Goal: Task Accomplishment & Management: Manage account settings

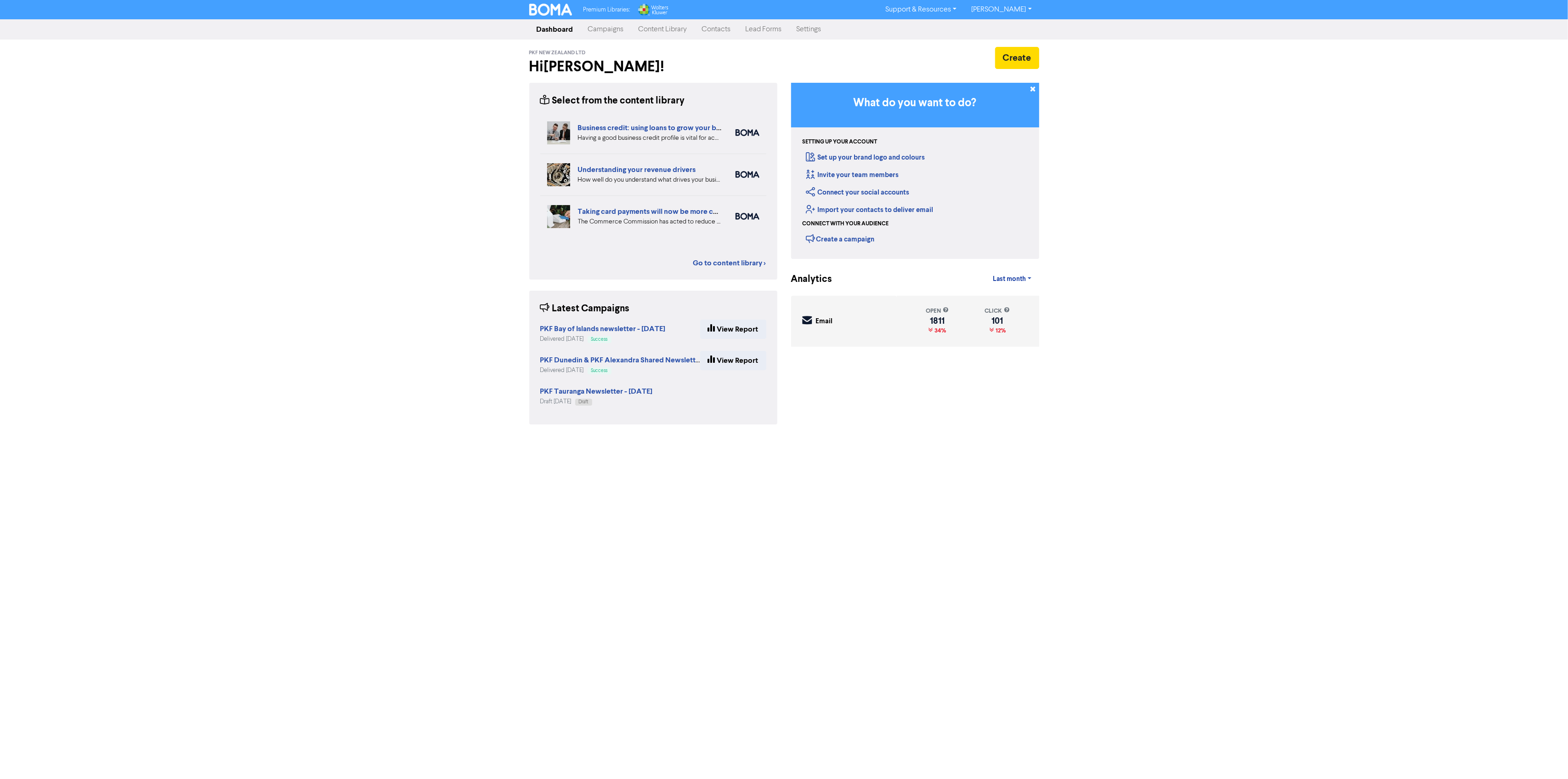
click at [597, 35] on link "Campaigns" at bounding box center [606, 29] width 51 height 18
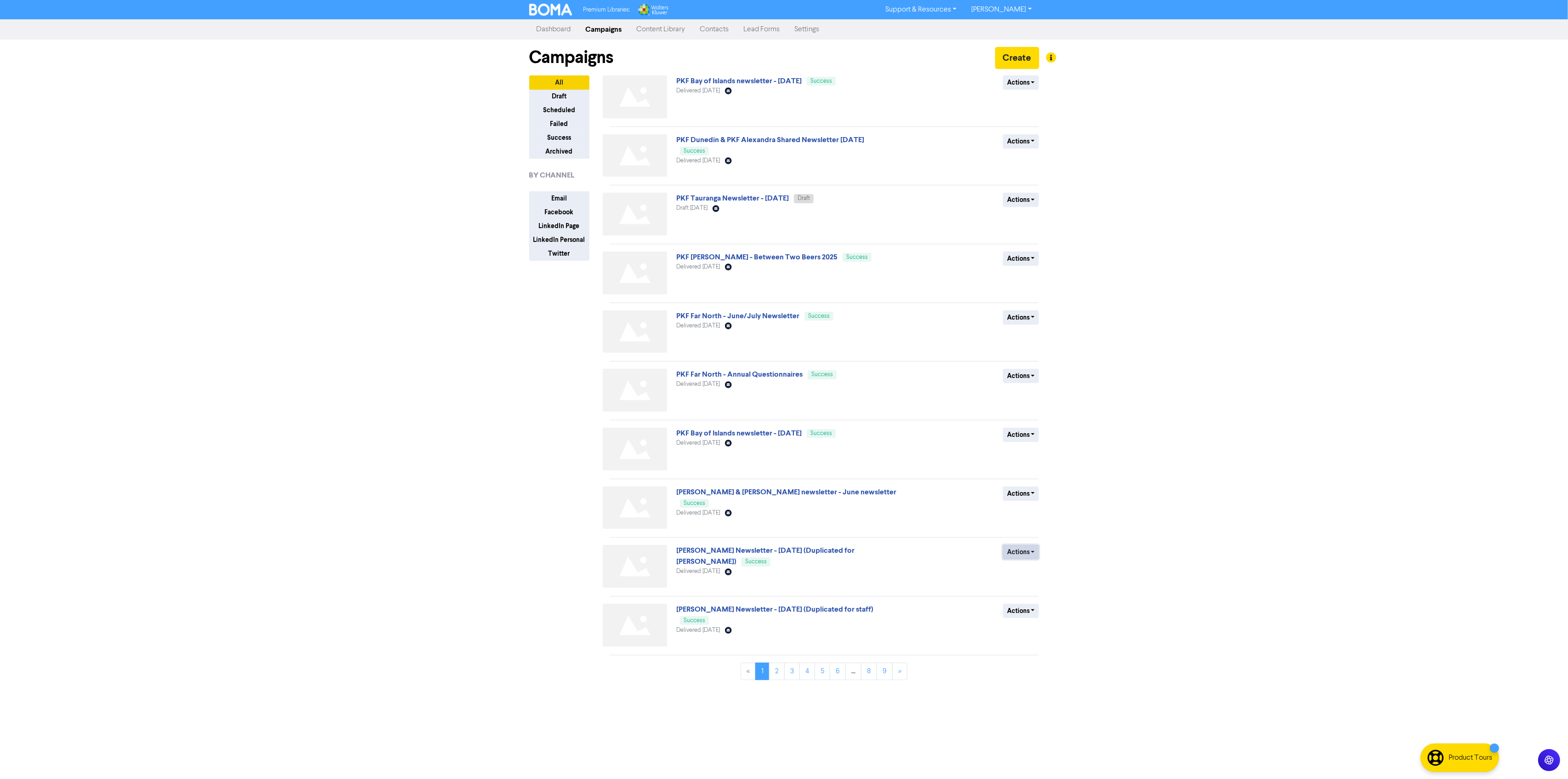
click at [1031, 554] on button "Actions" at bounding box center [1021, 551] width 37 height 14
click at [1026, 573] on button "Duplicate" at bounding box center [1039, 571] width 72 height 15
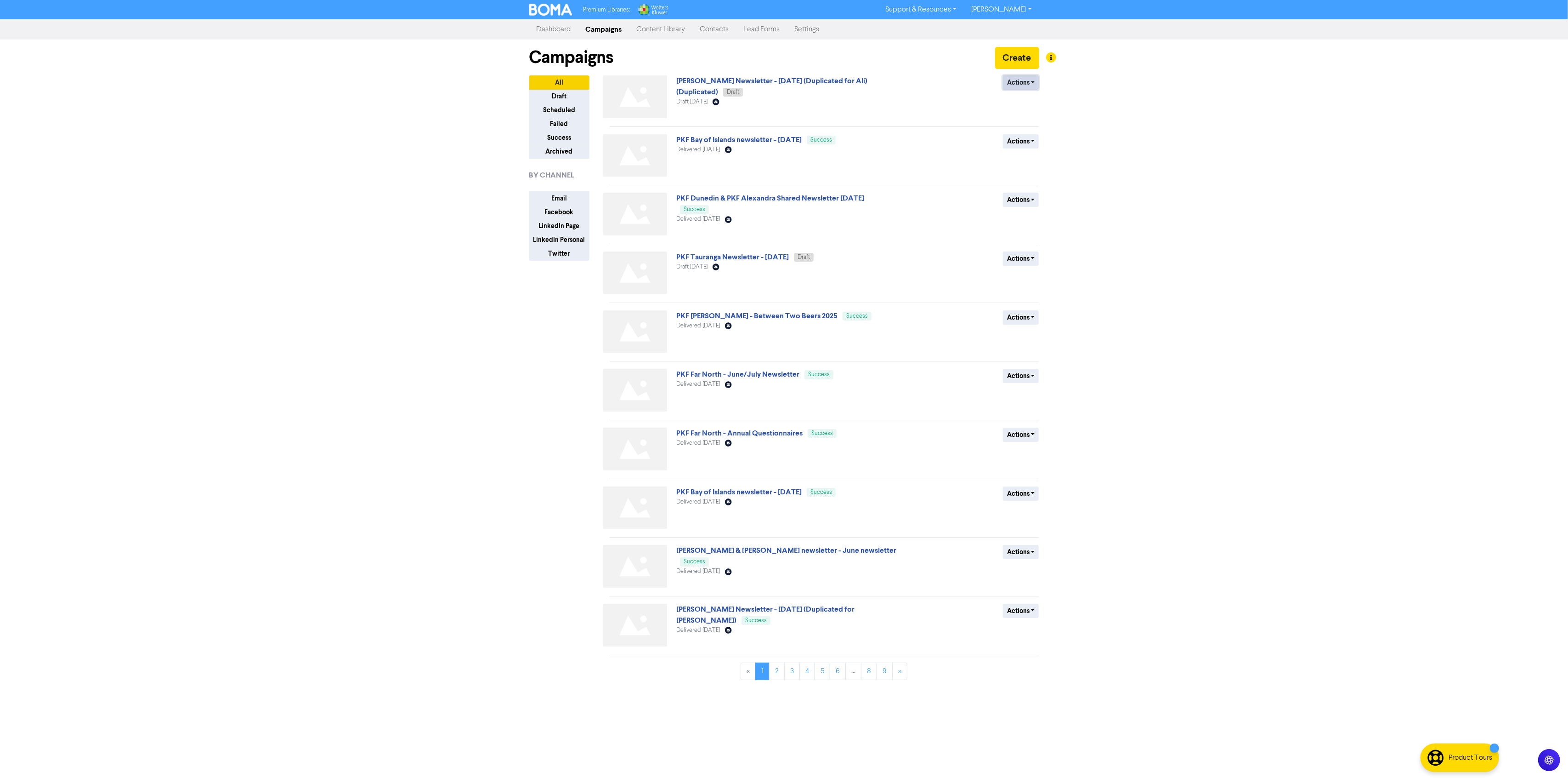
click at [1015, 76] on button "Actions" at bounding box center [1021, 82] width 37 height 14
click at [1026, 130] on button "Rename" at bounding box center [1039, 132] width 72 height 15
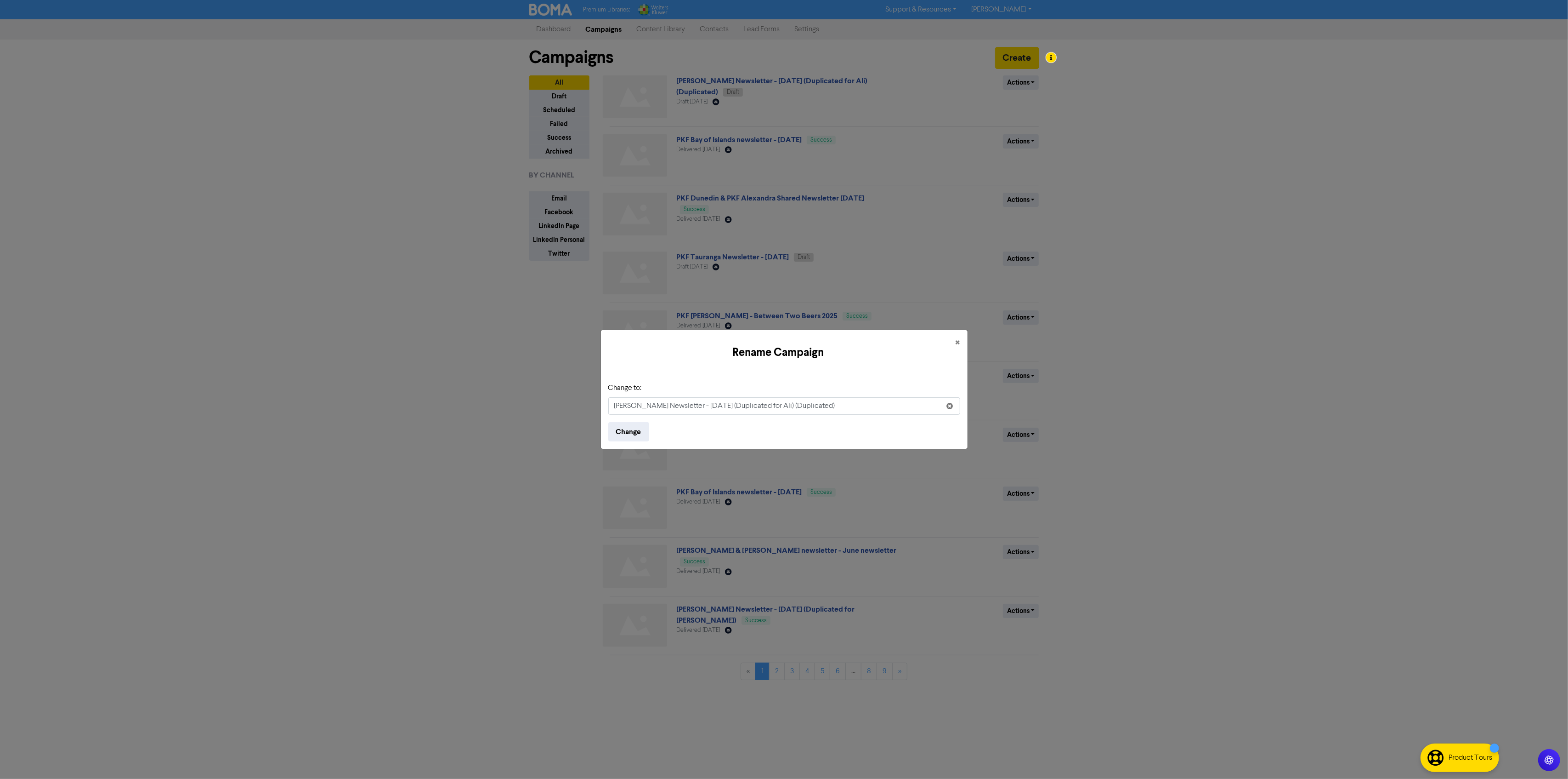
drag, startPoint x: 687, startPoint y: 404, endPoint x: 857, endPoint y: 397, distance: 170.1
click at [857, 397] on div "Change to: [PERSON_NAME] Newsletter - [DATE] (Duplicated for Ali) (Duplicated)" at bounding box center [784, 398] width 352 height 32
type input "H"
type input "PKF [PERSON_NAME] - Xero Price Update [DATE]"
click at [626, 430] on button "Change" at bounding box center [628, 432] width 41 height 19
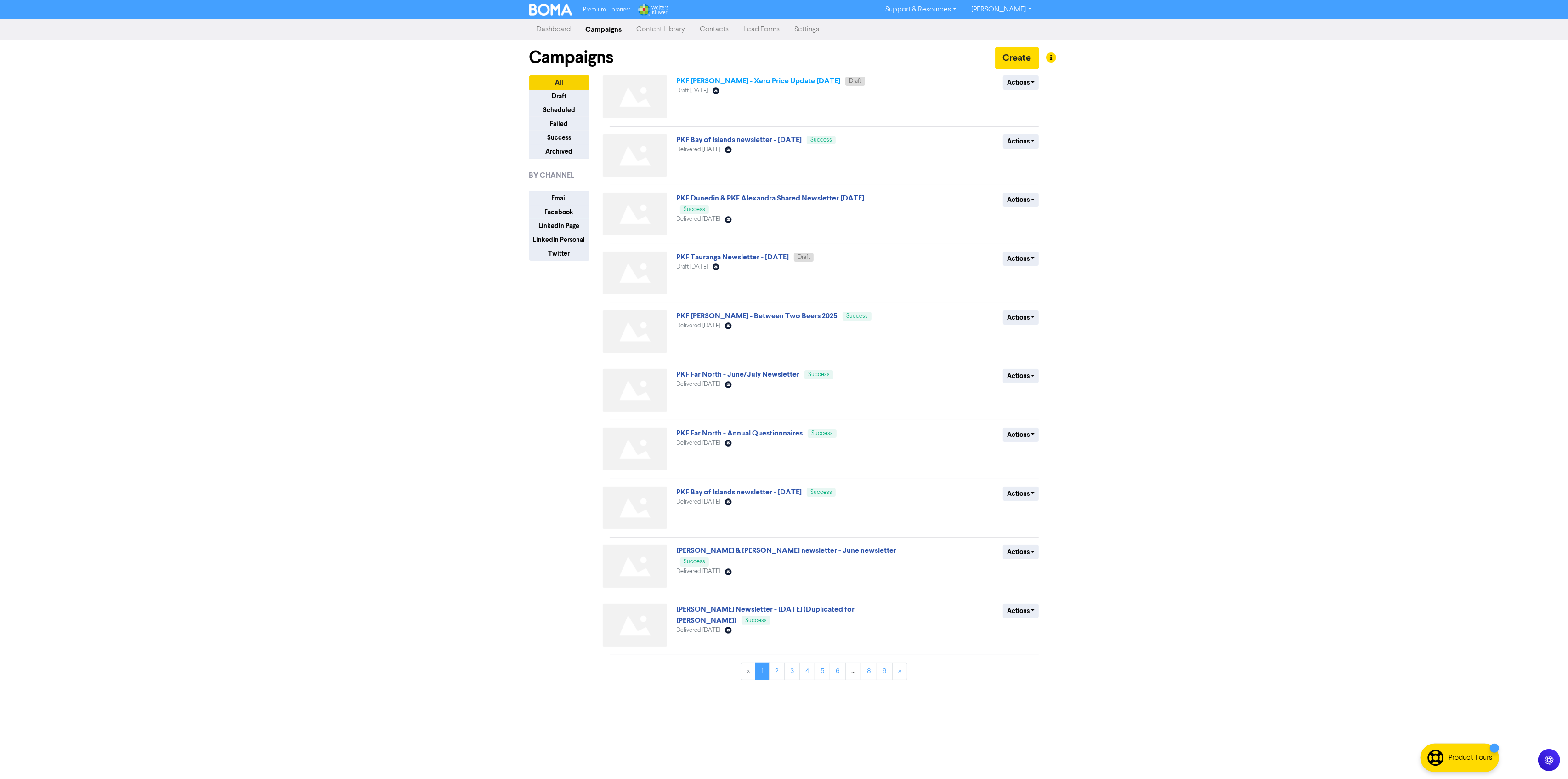
click at [755, 82] on link "PKF [PERSON_NAME] - Xero Price Update [DATE]" at bounding box center [758, 80] width 164 height 9
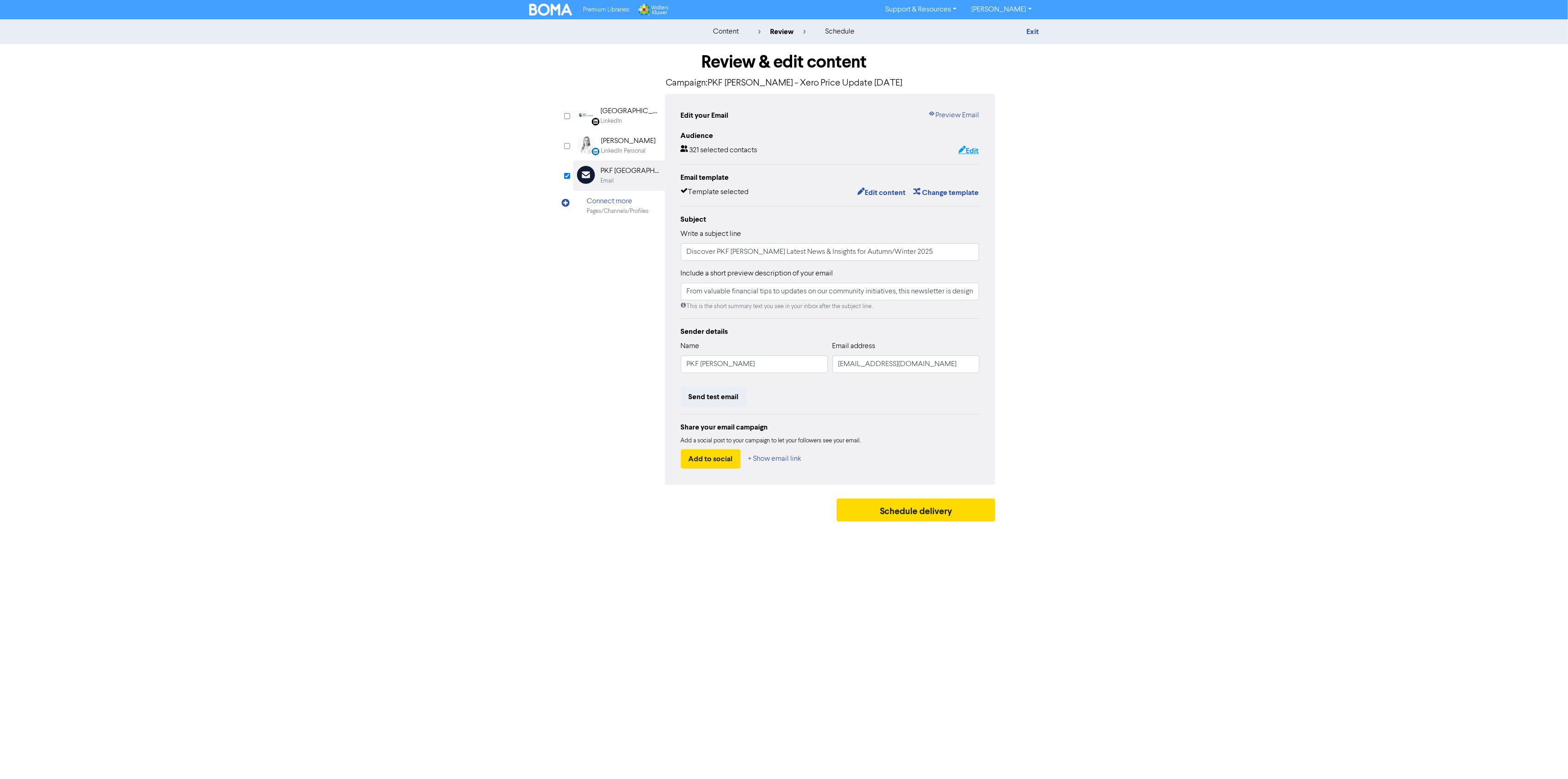
click at [968, 150] on button "Edit" at bounding box center [968, 151] width 21 height 12
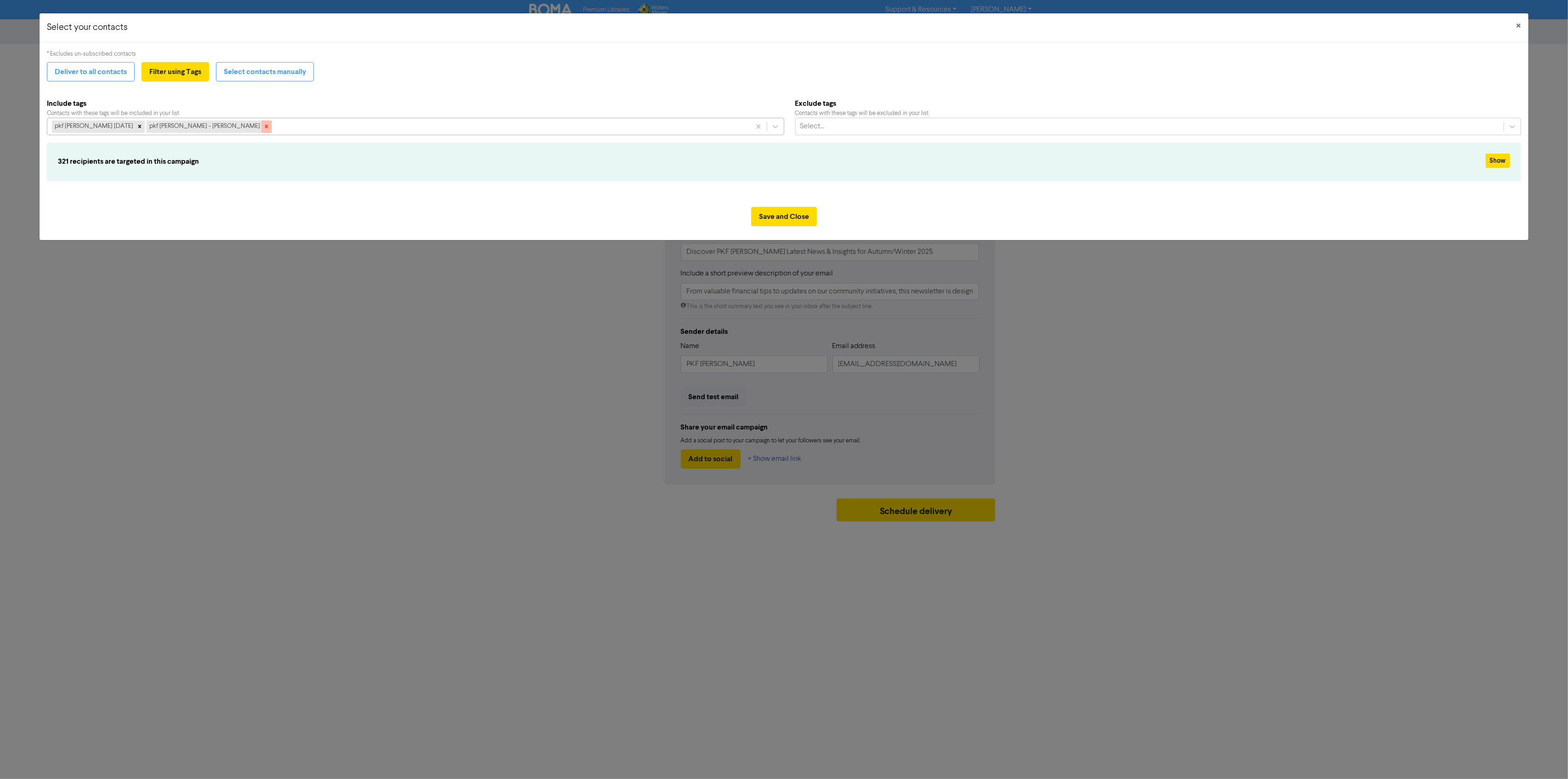
click at [263, 127] on icon at bounding box center [266, 126] width 7 height 7
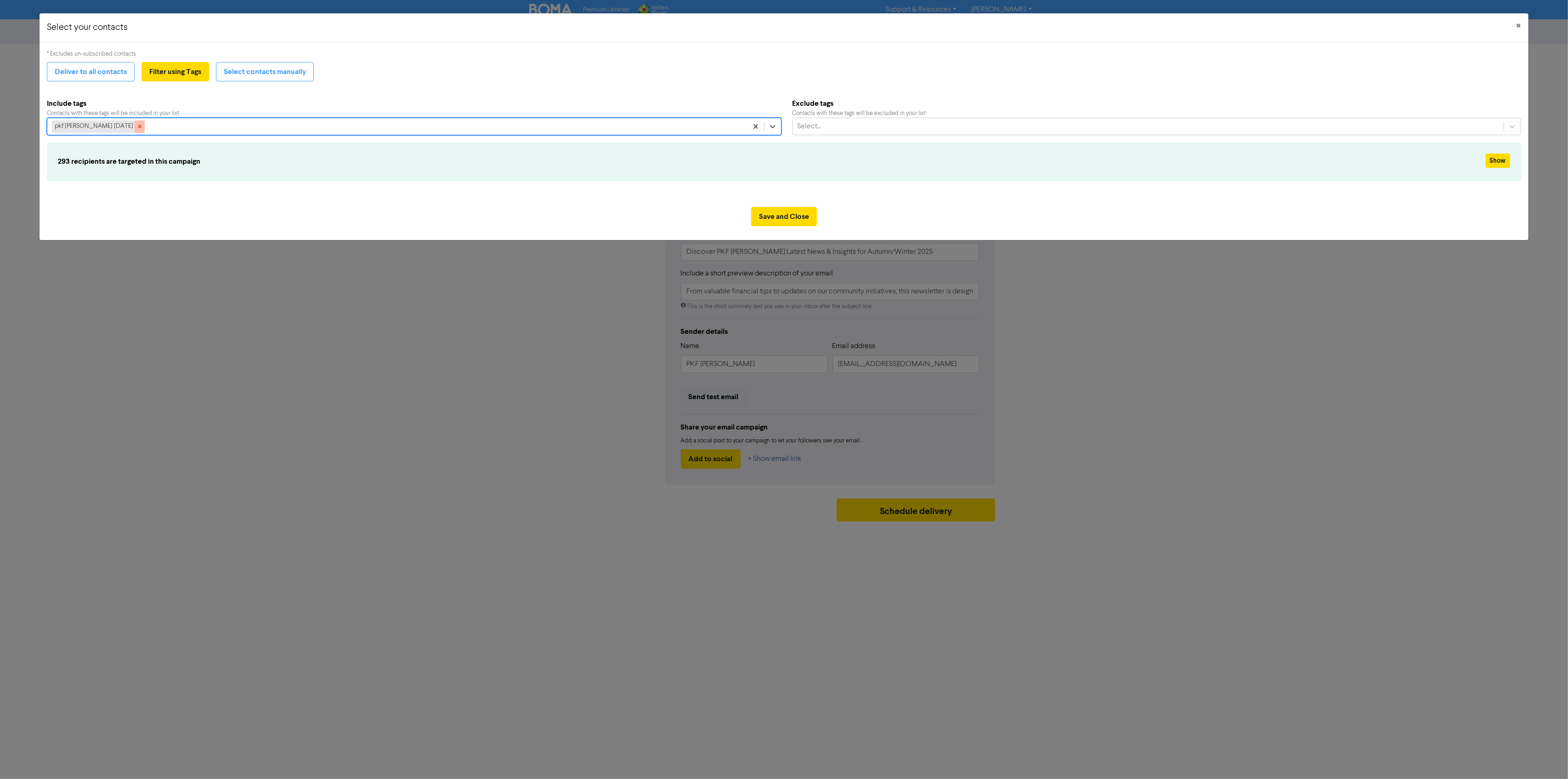
click at [137, 129] on icon at bounding box center [139, 126] width 7 height 7
click at [293, 78] on button "Select contacts manually" at bounding box center [265, 72] width 98 height 19
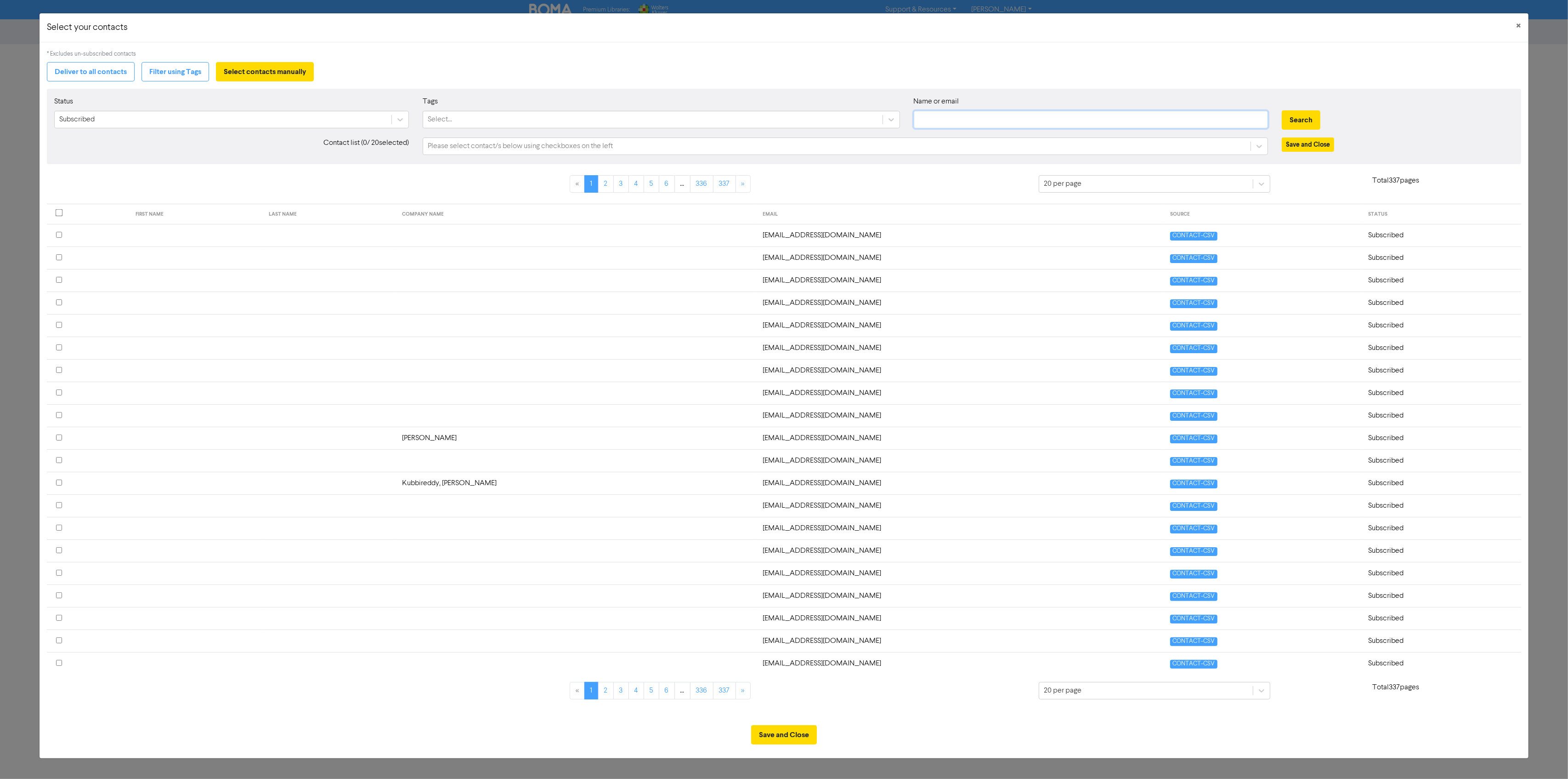
click at [1037, 119] on input "text" at bounding box center [1091, 119] width 355 height 18
type input "marketing@pkf"
click at [1321, 118] on div "Search" at bounding box center [1398, 120] width 231 height 19
click at [1309, 118] on button "Search" at bounding box center [1301, 120] width 38 height 19
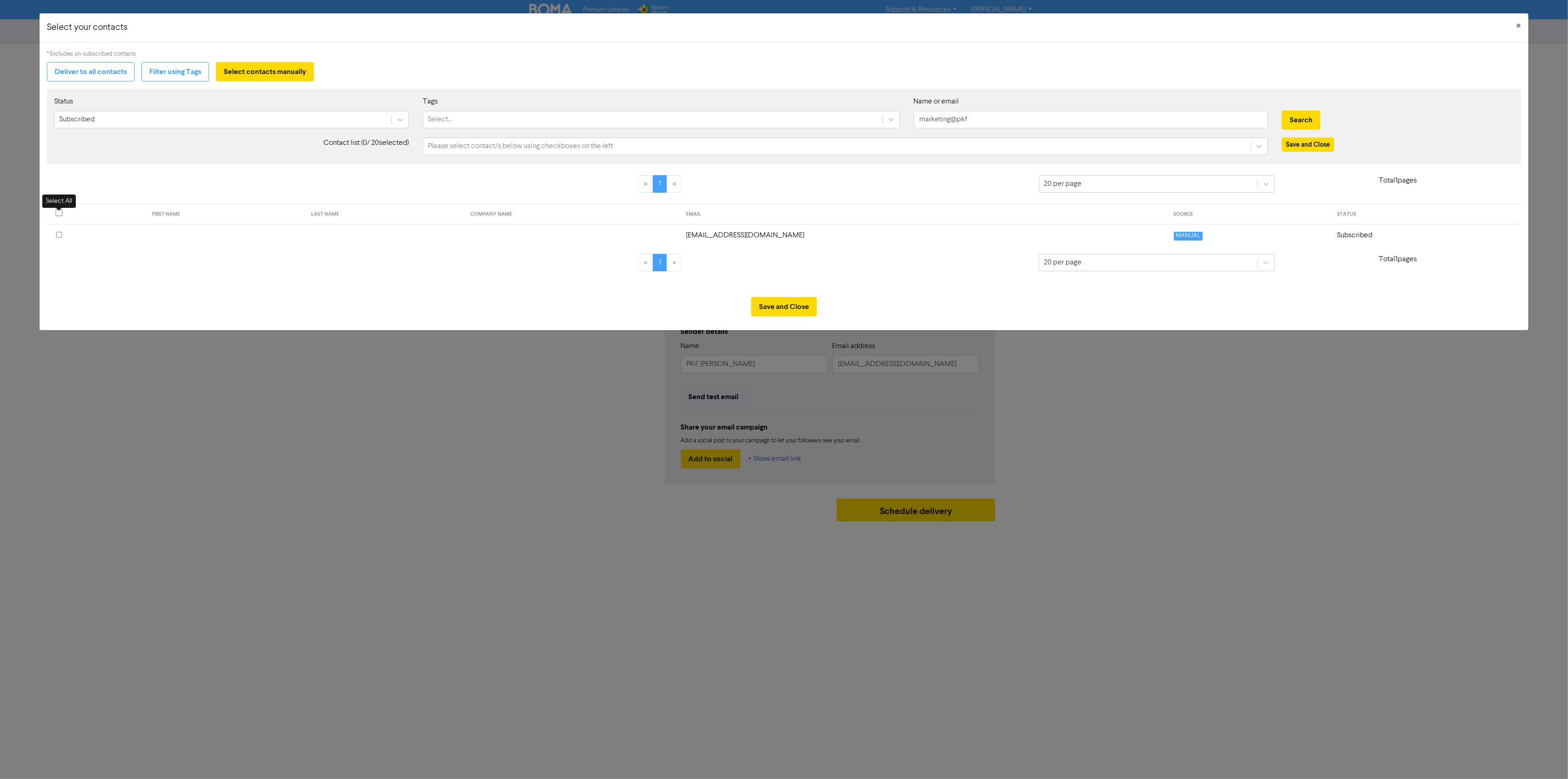
click at [59, 214] on input "checkbox" at bounding box center [59, 213] width 7 height 7
click at [770, 306] on button "Save and Close" at bounding box center [784, 307] width 66 height 19
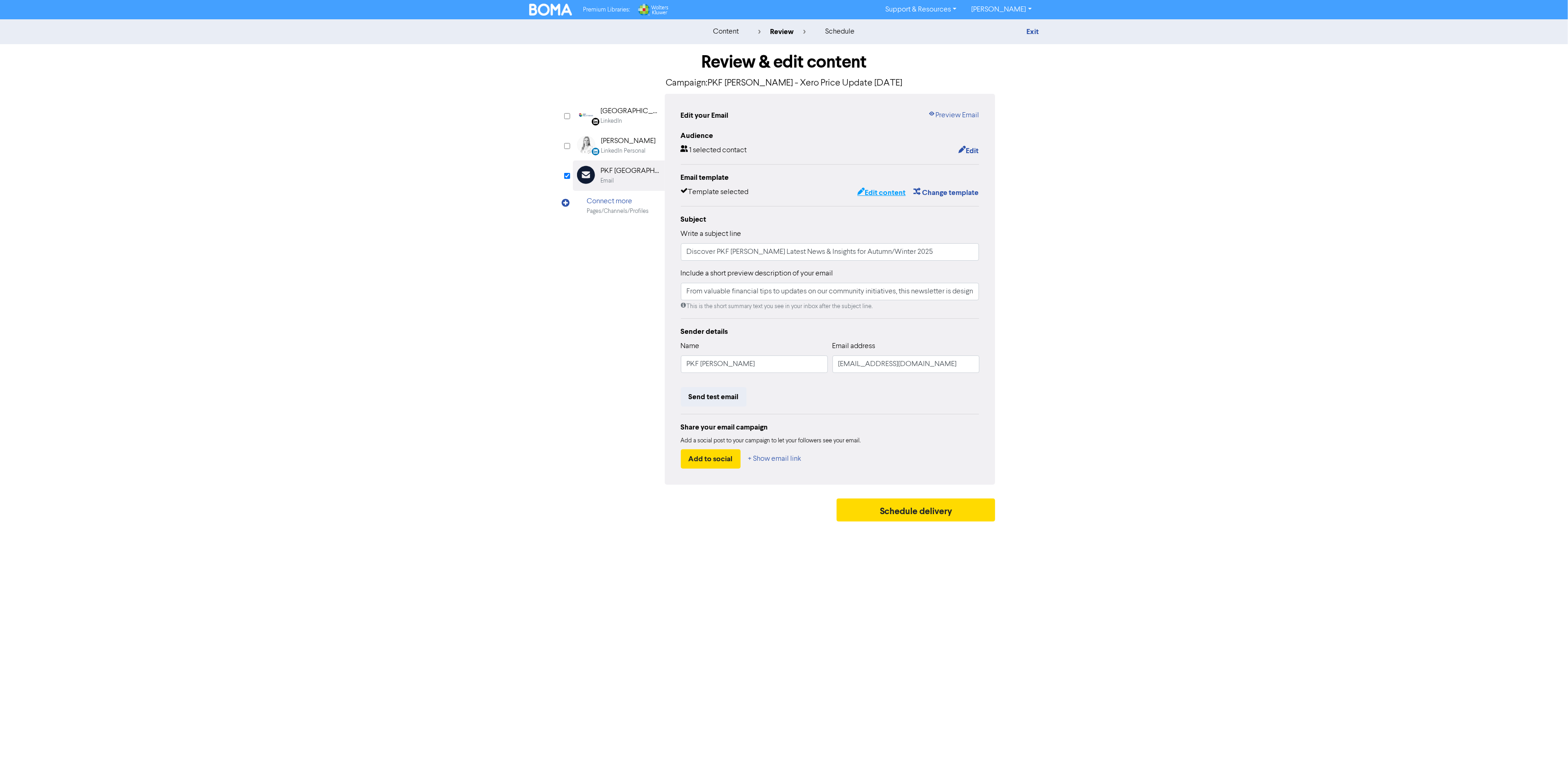
click at [889, 193] on button "Edit content" at bounding box center [881, 192] width 49 height 12
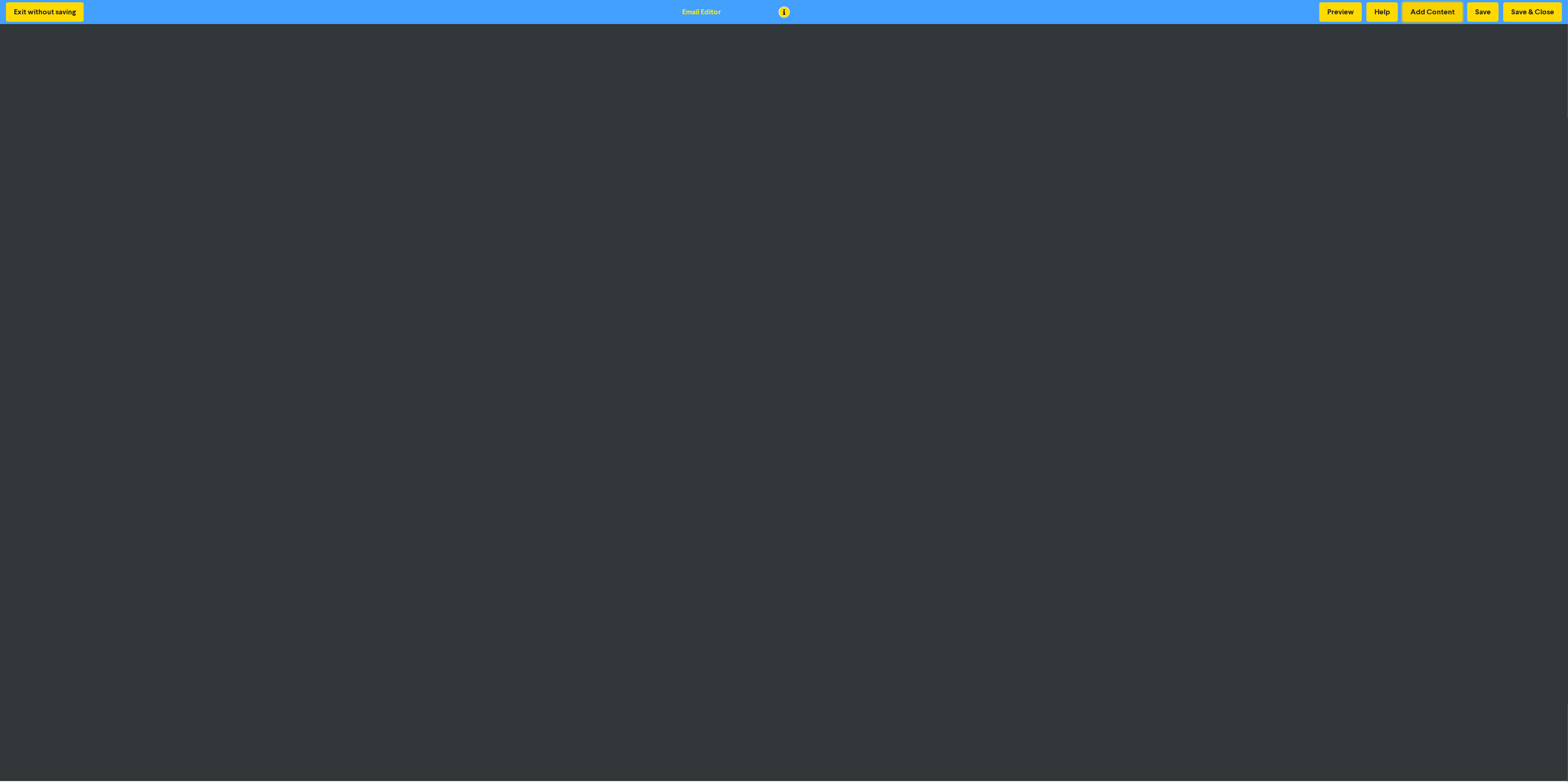
click at [1431, 10] on button "Add Content" at bounding box center [1433, 12] width 60 height 20
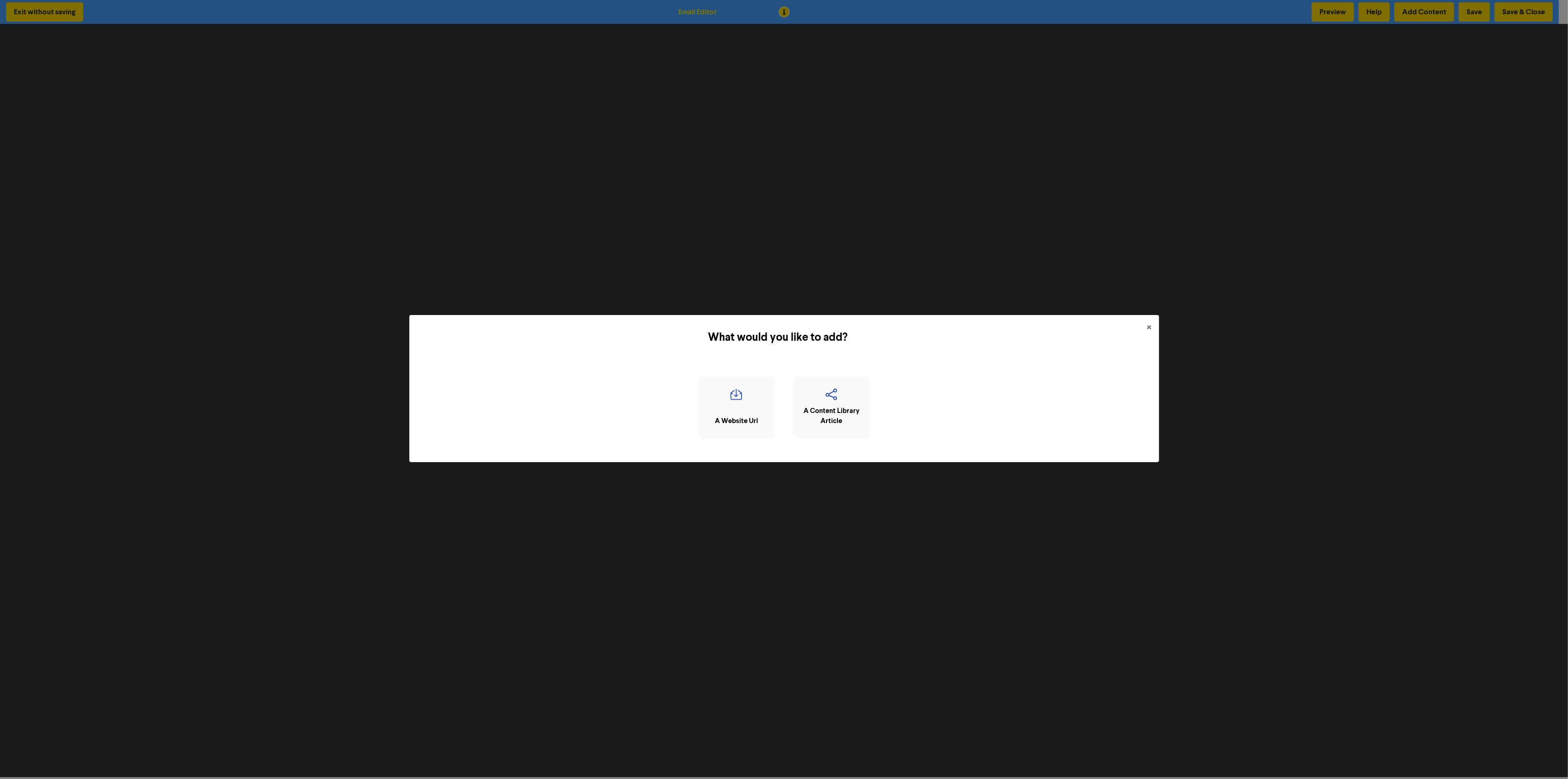
click at [1057, 560] on div "What would you like to add? × A Website Url A Content Library Article" at bounding box center [784, 389] width 1568 height 779
click at [1153, 328] on button "×" at bounding box center [1150, 328] width 19 height 26
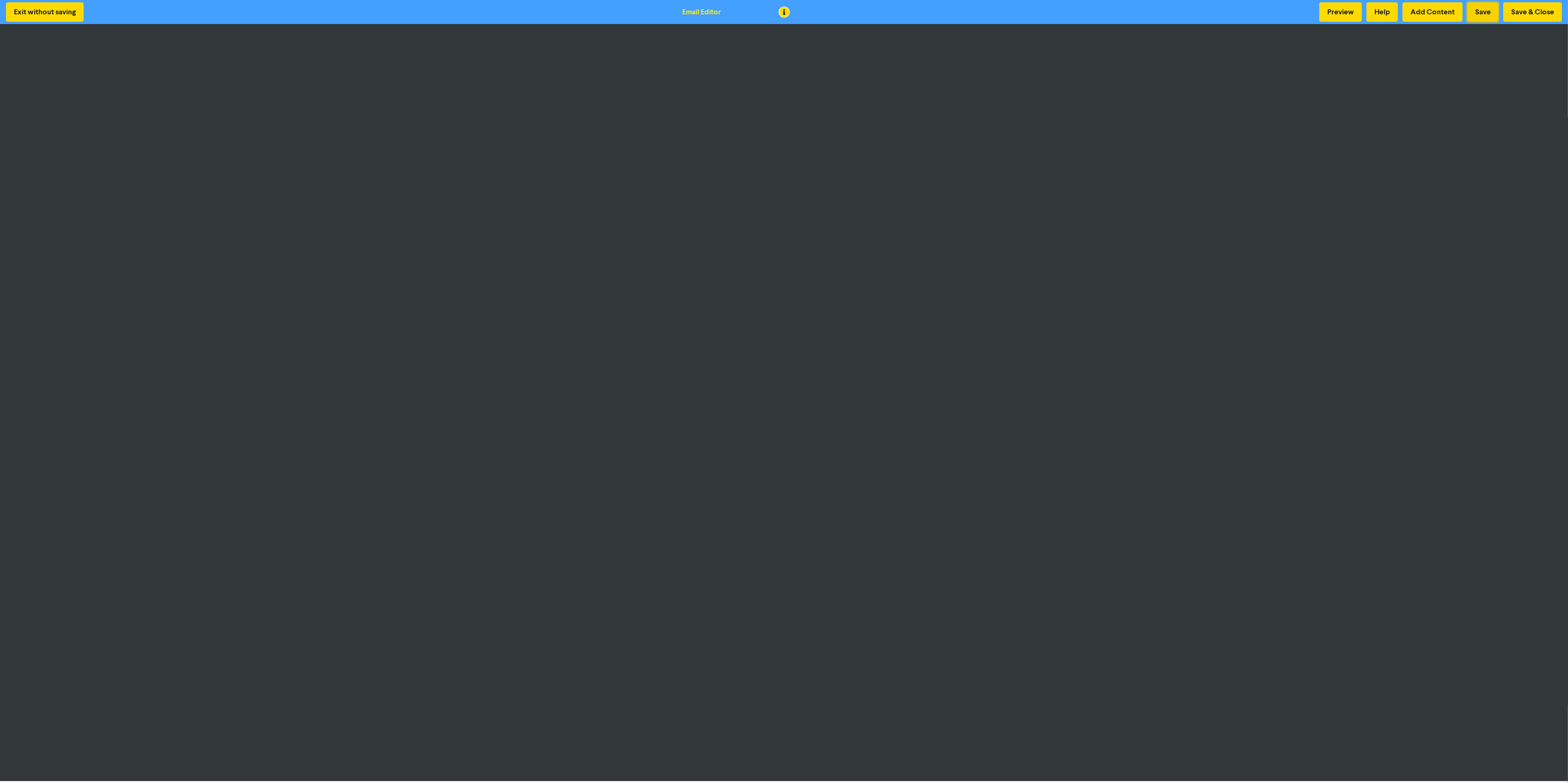
click at [1476, 16] on button "Save" at bounding box center [1482, 12] width 31 height 20
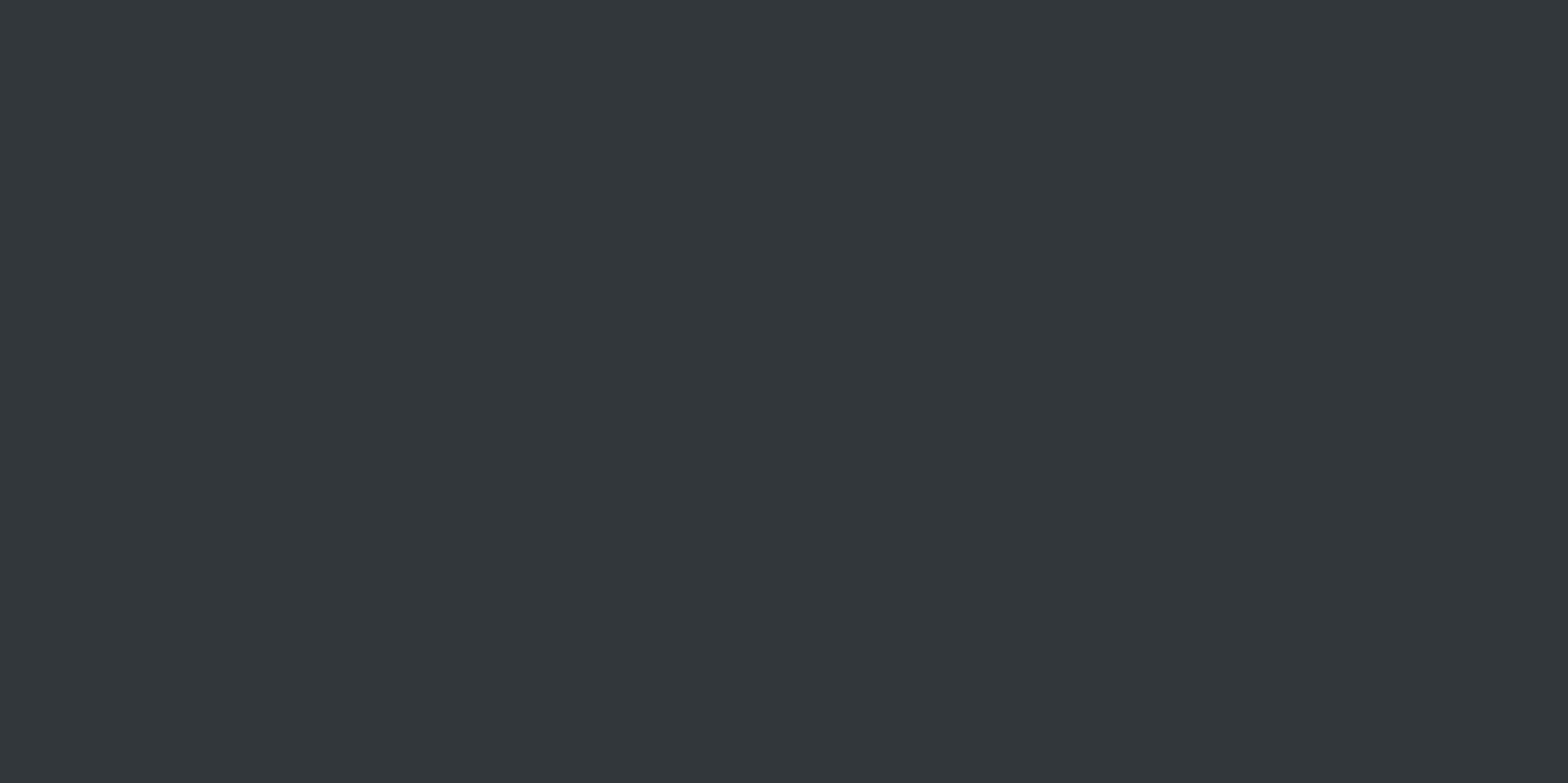
scroll to position [1, 0]
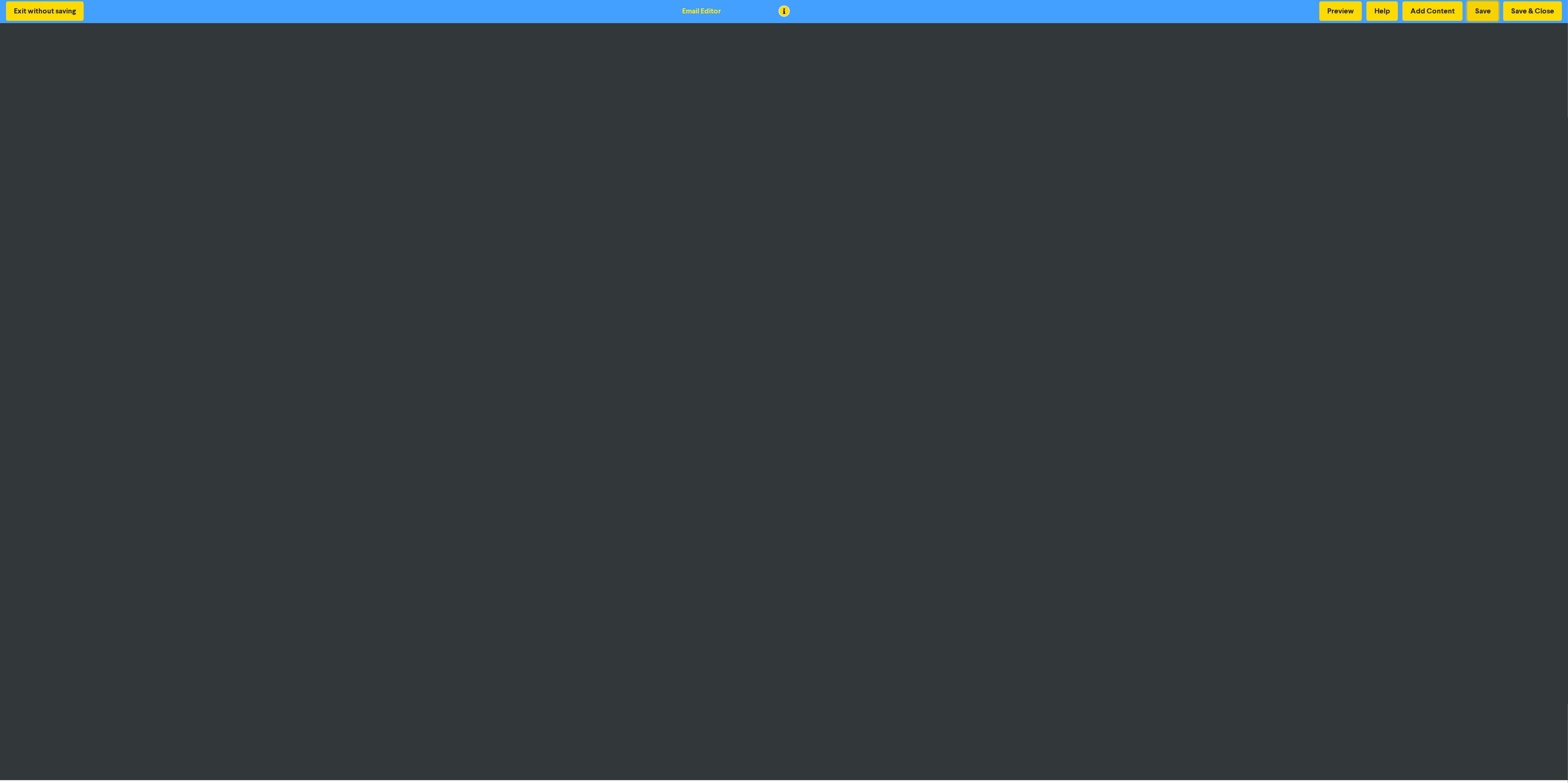
click at [1489, 6] on button "Save" at bounding box center [1482, 11] width 31 height 20
click at [1333, 15] on button "Preview" at bounding box center [1340, 11] width 42 height 20
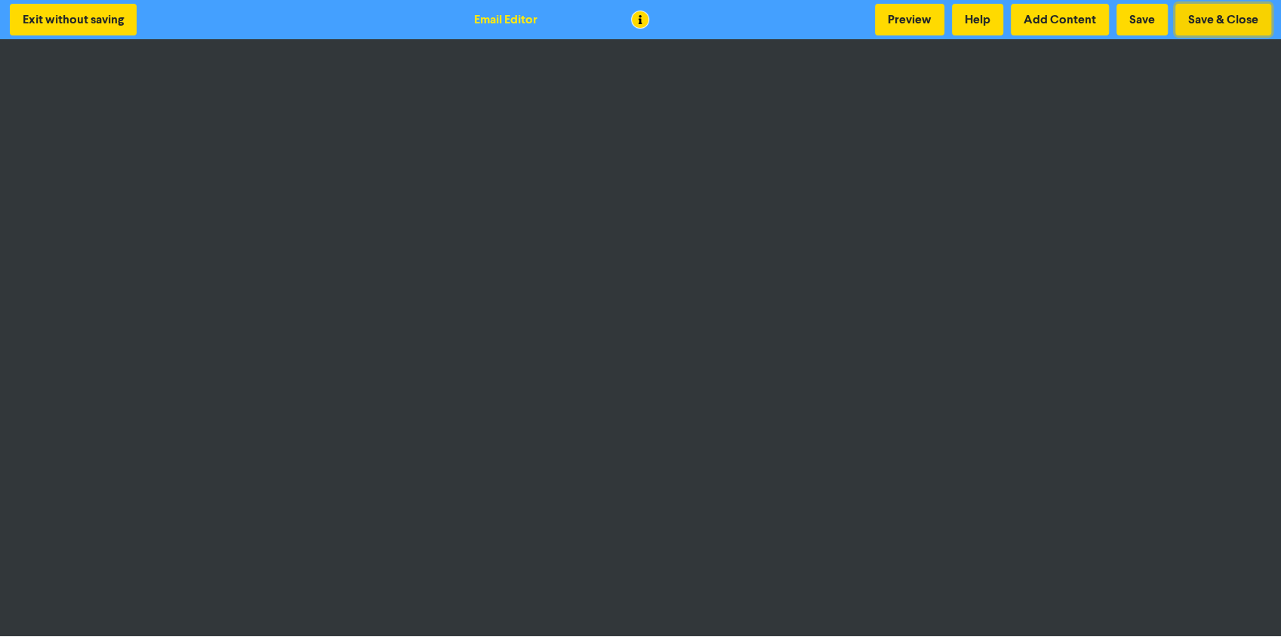
click at [1215, 21] on button "Save & Close" at bounding box center [1223, 20] width 96 height 32
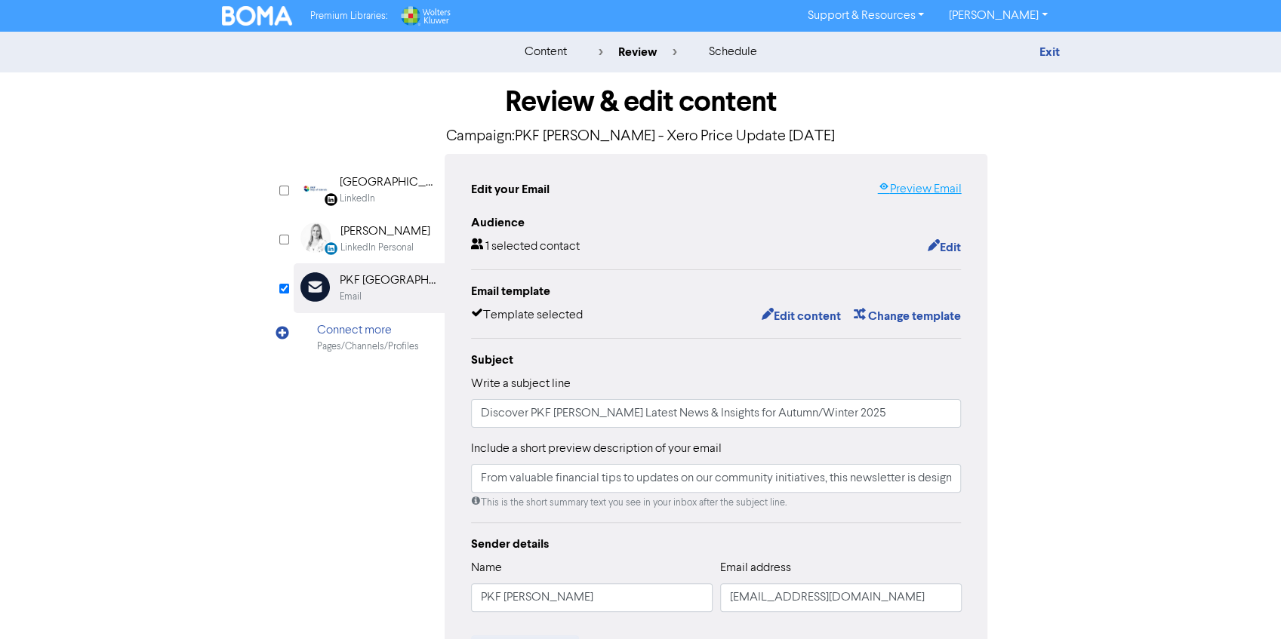
click at [919, 192] on link "Preview Email" at bounding box center [919, 189] width 84 height 18
click at [797, 315] on button "Edit content" at bounding box center [800, 316] width 81 height 20
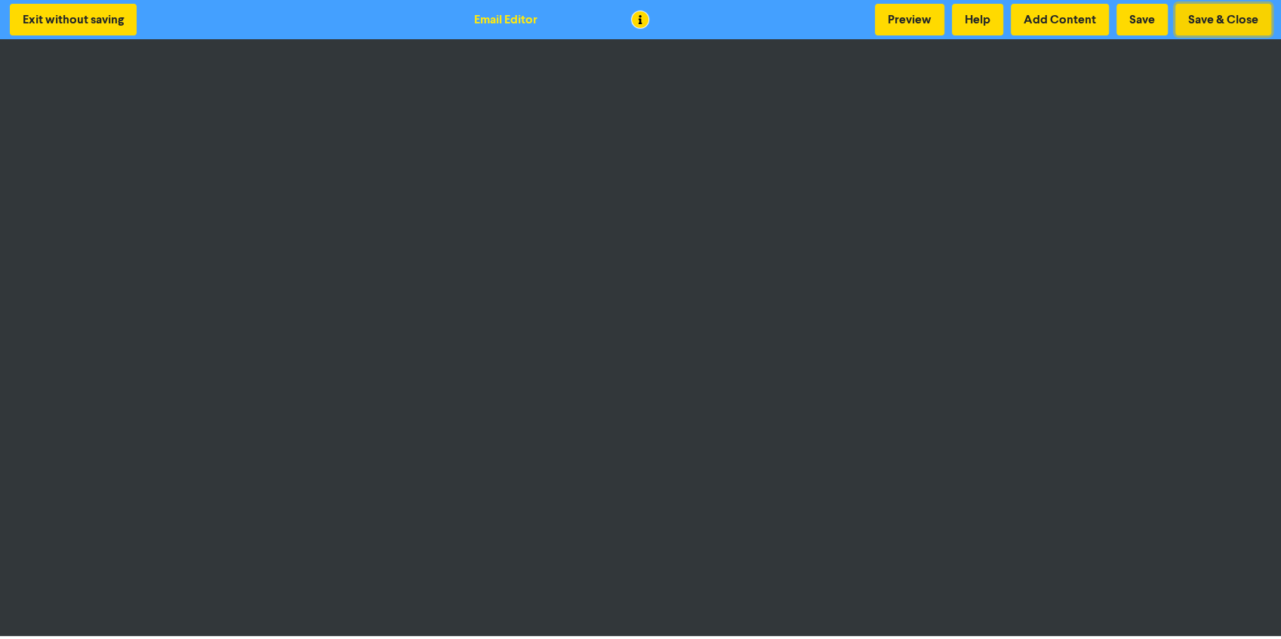
click at [1219, 17] on button "Save & Close" at bounding box center [1223, 20] width 96 height 32
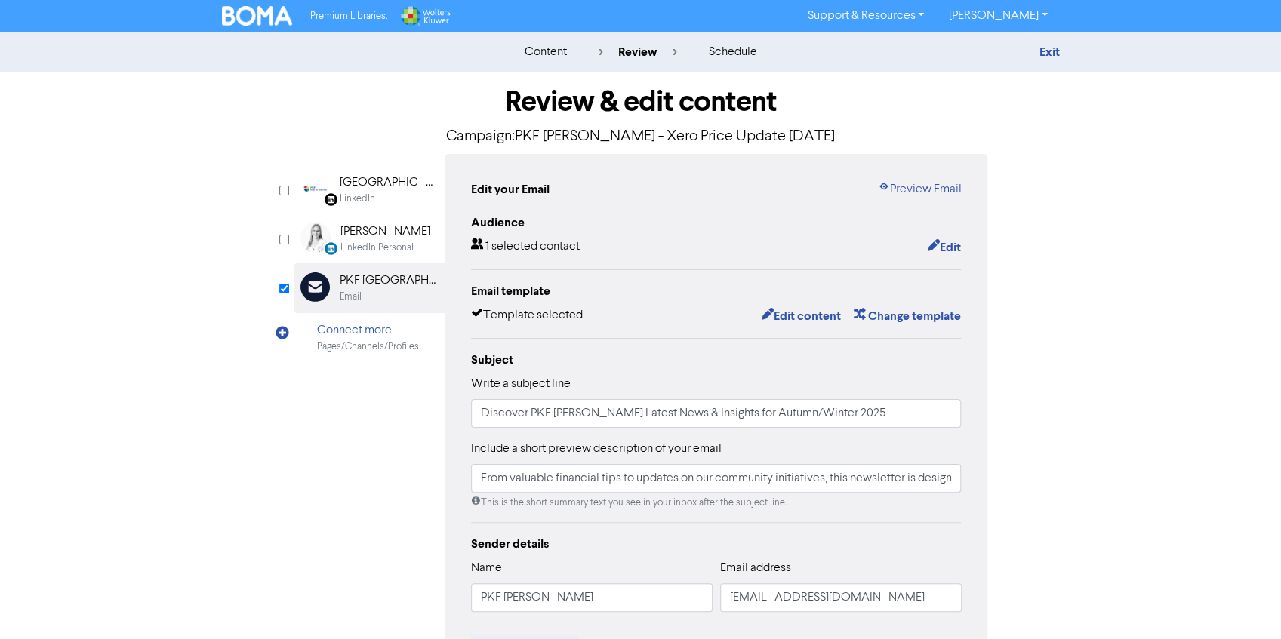
scroll to position [132, 0]
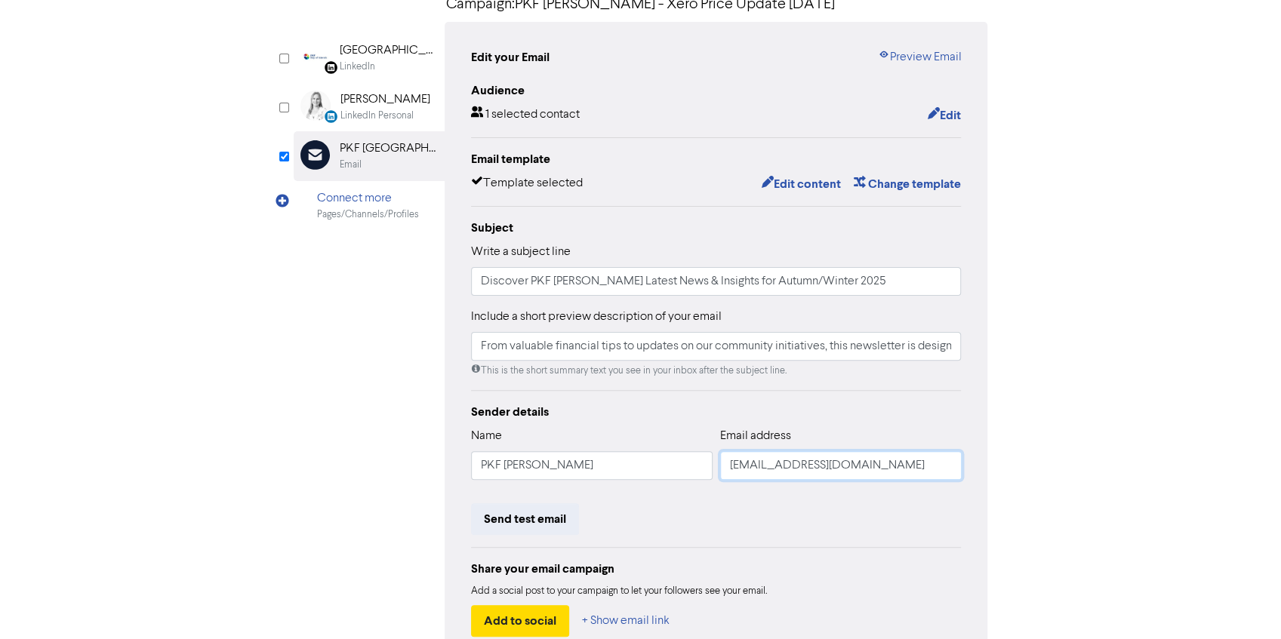
drag, startPoint x: 869, startPoint y: 475, endPoint x: 725, endPoint y: 462, distance: 145.5
click at [725, 462] on input "[EMAIL_ADDRESS][DOMAIN_NAME]" at bounding box center [841, 465] width 242 height 29
paste input "xeroadmin@pkfh"
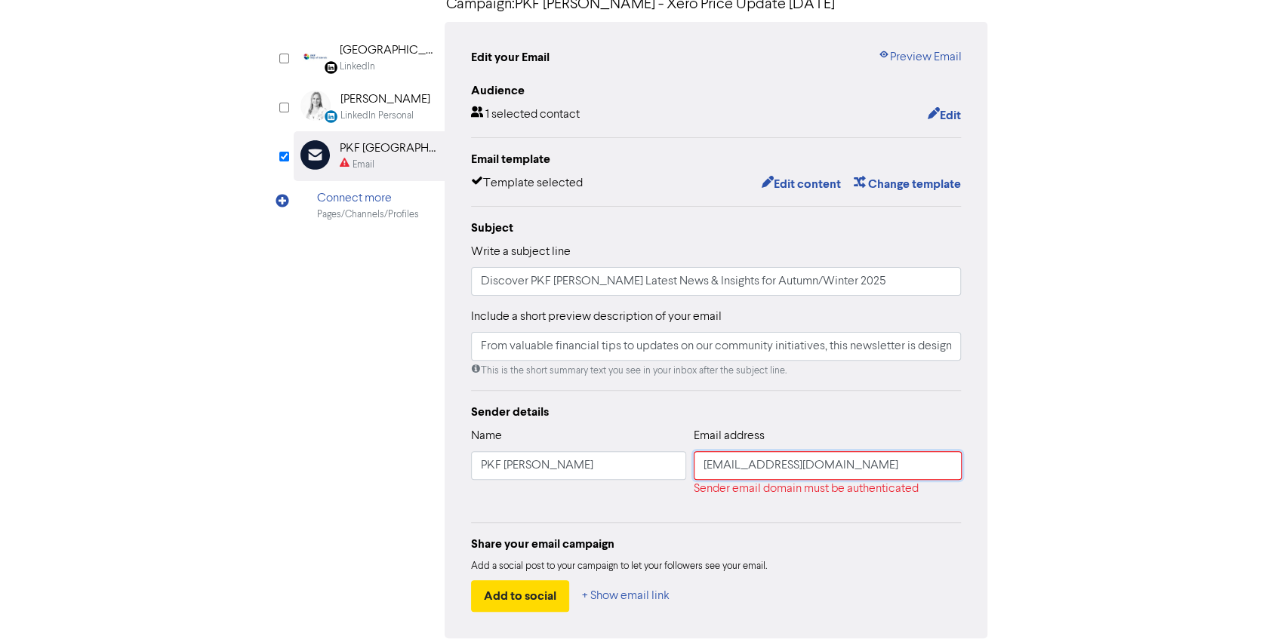
type input "[EMAIL_ADDRESS][DOMAIN_NAME]"
click at [421, 488] on div "LinkedIn Page Created with Sketch. [GEOGRAPHIC_DATA] LinkedIn LinkedIn Personal…" at bounding box center [641, 330] width 694 height 617
drag, startPoint x: 834, startPoint y: 468, endPoint x: 699, endPoint y: 462, distance: 135.2
click at [699, 462] on input "[EMAIL_ADDRESS][DOMAIN_NAME]" at bounding box center [828, 465] width 268 height 29
click at [756, 460] on input "text" at bounding box center [827, 465] width 267 height 29
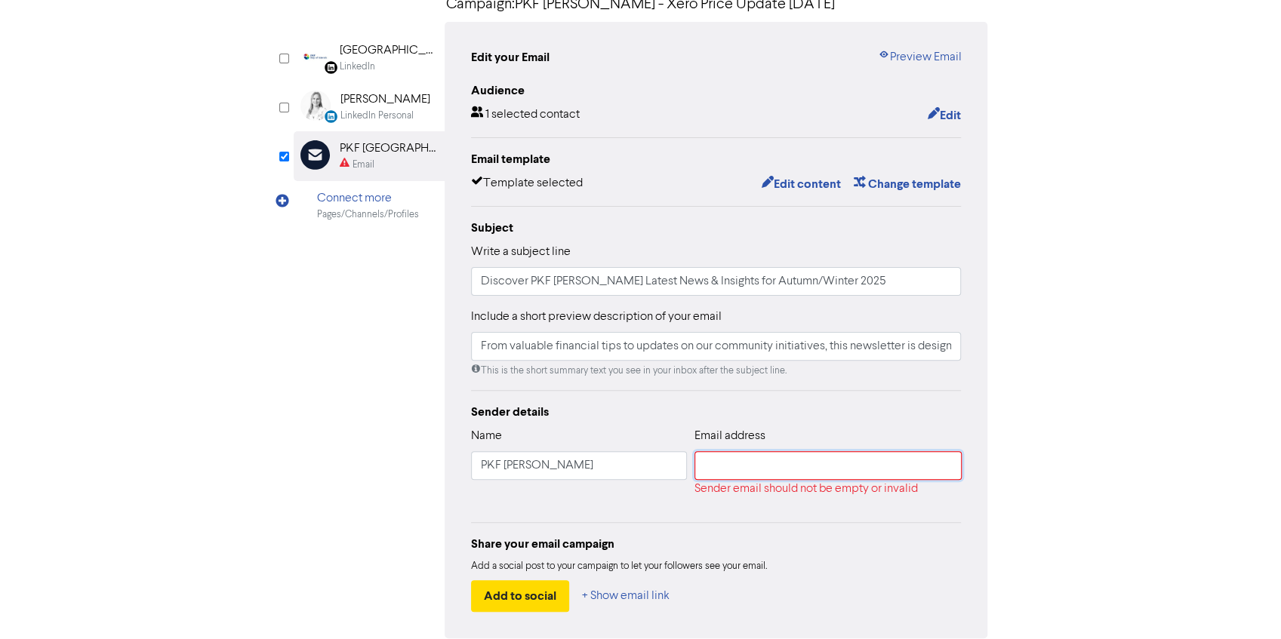
paste input "[EMAIL_ADDRESS][DOMAIN_NAME]"
type input "[EMAIL_ADDRESS][DOMAIN_NAME]"
click at [1010, 480] on div "Review & edit content Campaign: PKF [PERSON_NAME] - Xero Price Update [DATE] Li…" at bounding box center [641, 323] width 860 height 766
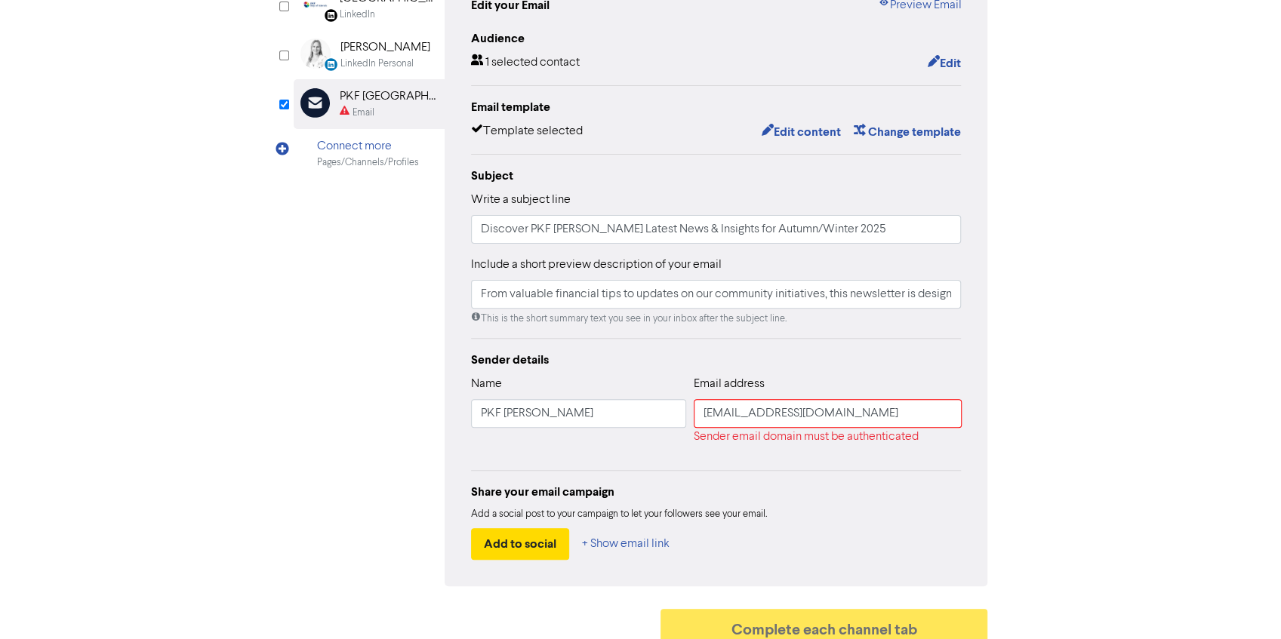
scroll to position [184, 0]
click at [702, 416] on input "[EMAIL_ADDRESS][DOMAIN_NAME]" at bounding box center [828, 413] width 268 height 29
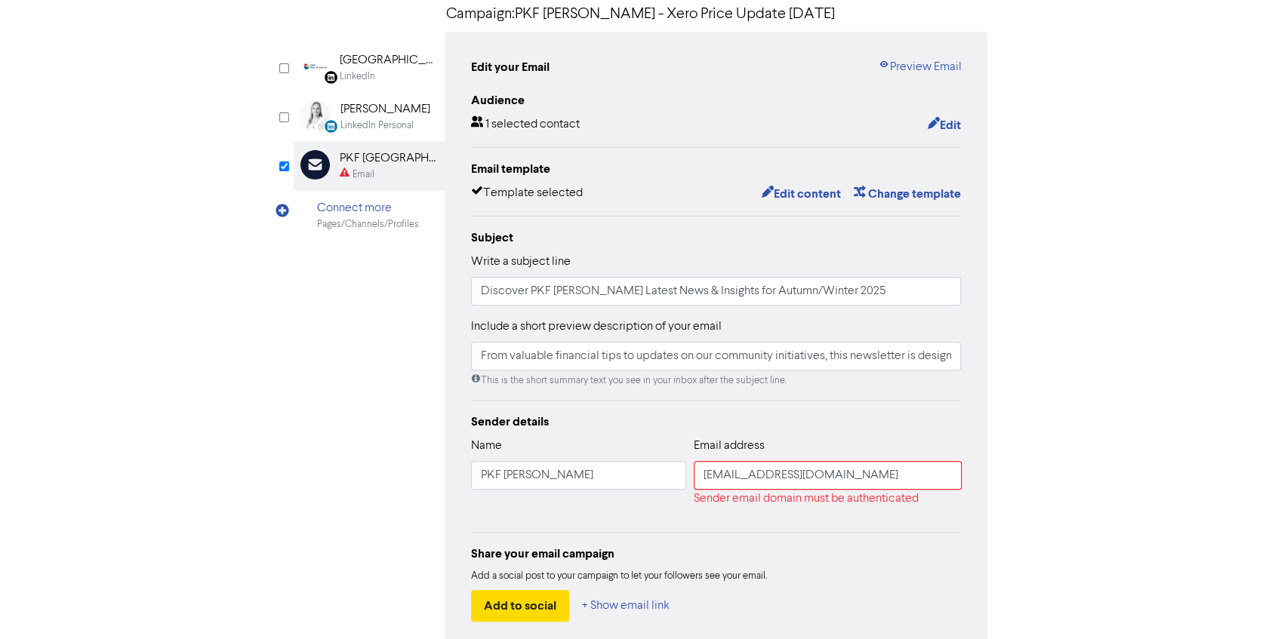
scroll to position [0, 0]
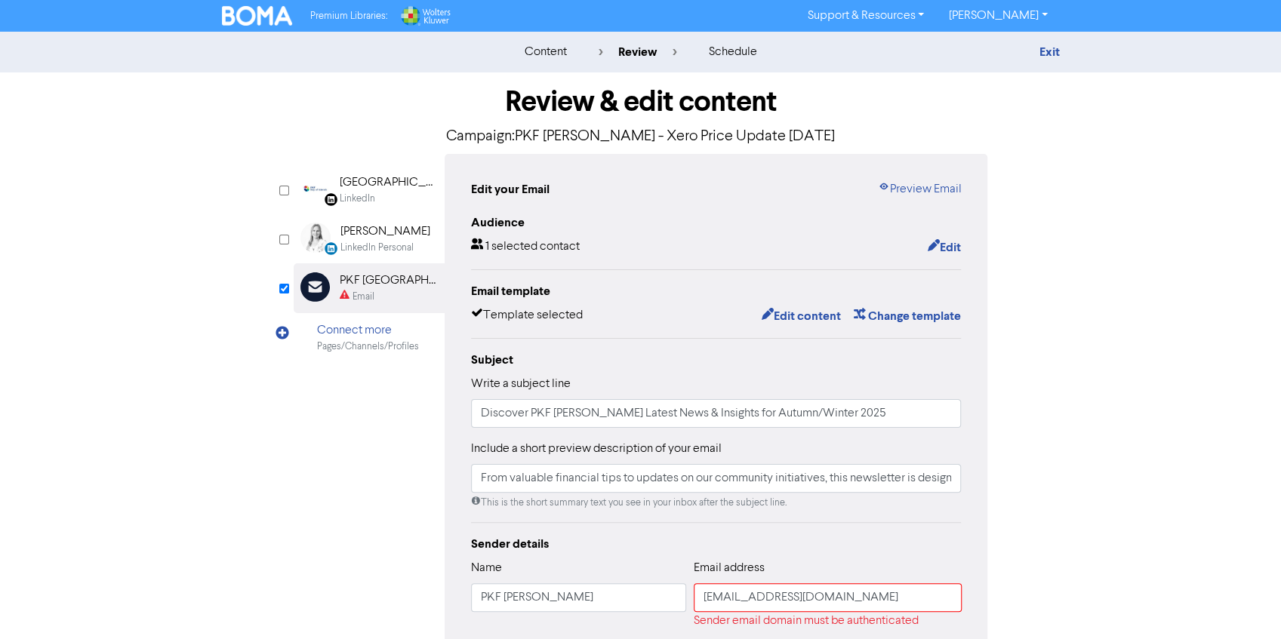
click at [352, 294] on div "Email" at bounding box center [363, 297] width 22 height 14
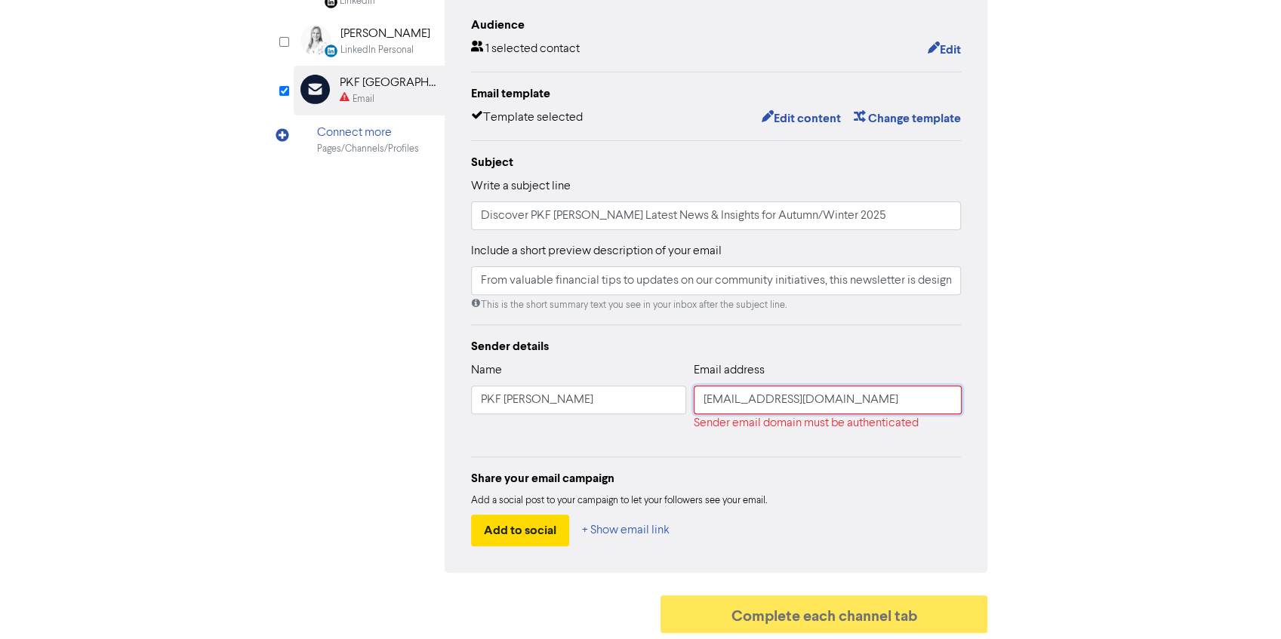
click at [848, 400] on input "[EMAIL_ADDRESS][DOMAIN_NAME]" at bounding box center [828, 400] width 268 height 29
click at [722, 400] on input "text" at bounding box center [827, 400] width 267 height 29
paste input "Hi there, one of our firms is wanting to send an email from a specific email ad…"
type input "Hi there, one of our firms is wanting to send an email from a specific email ad…"
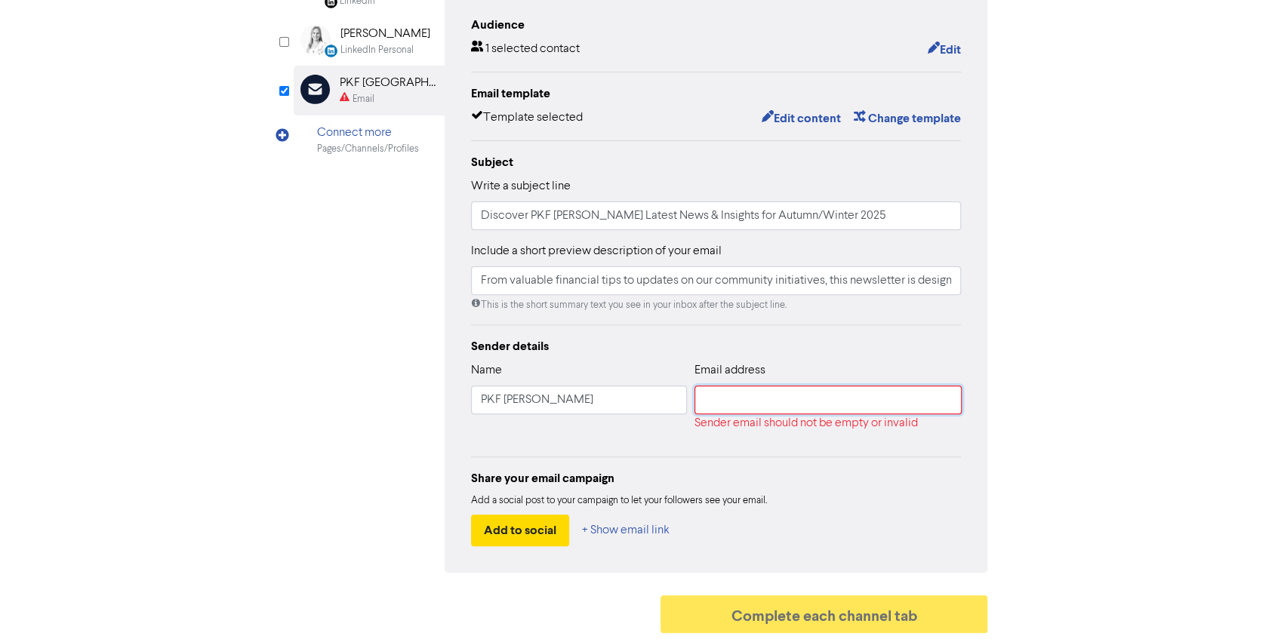
click at [723, 408] on input "text" at bounding box center [827, 400] width 267 height 29
type input "o"
type input "[EMAIL_ADDRESS][DOMAIN_NAME]"
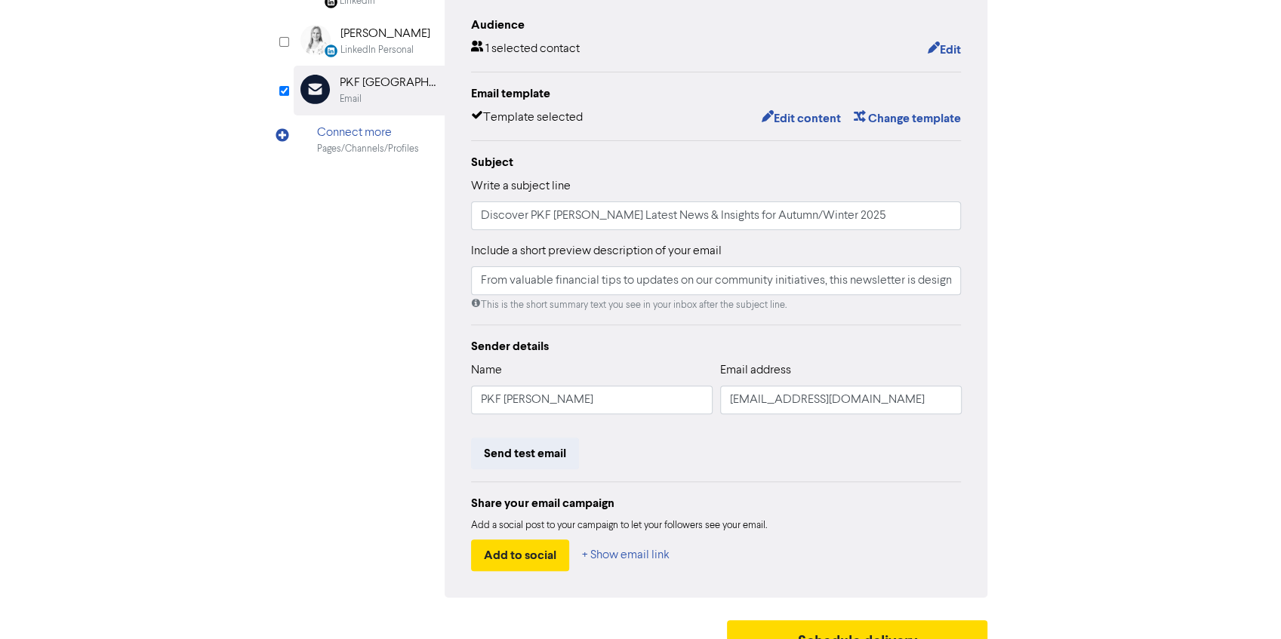
click at [445, 437] on div "Edit your Email Preview Email Audience 1 selected contact Edit Email template T…" at bounding box center [716, 277] width 543 height 642
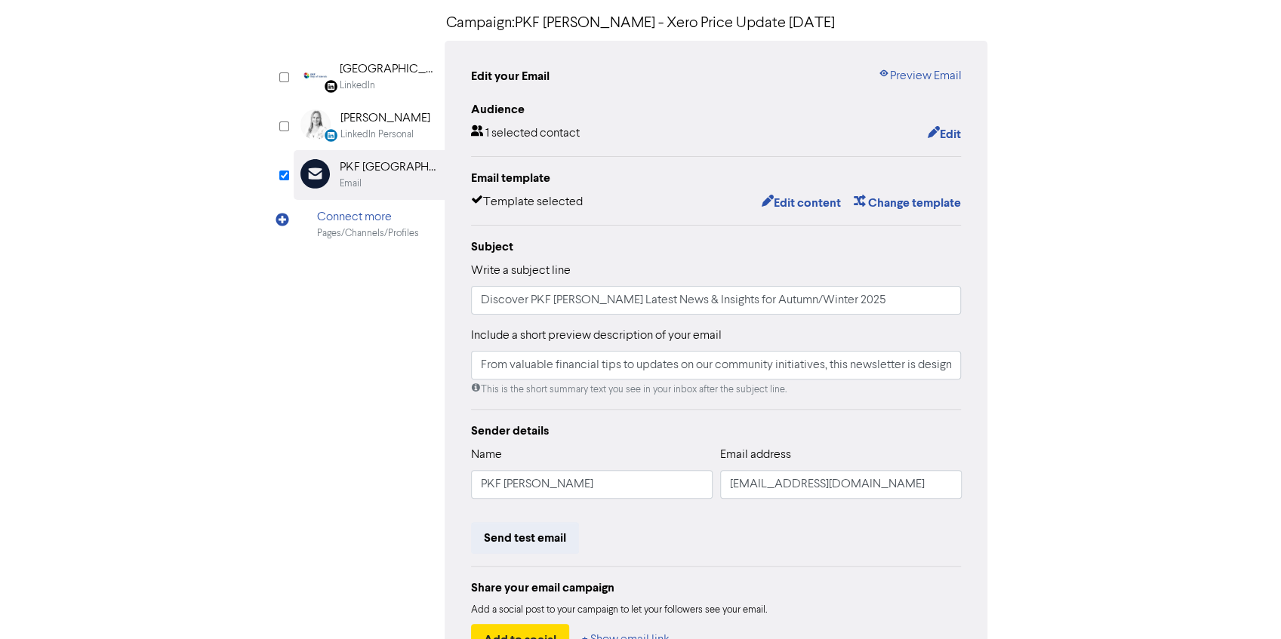
scroll to position [114, 0]
click at [525, 303] on input "Discover PKF [PERSON_NAME] Latest News & Insights for Autumn/Winter 2025" at bounding box center [716, 299] width 491 height 29
drag, startPoint x: 592, startPoint y: 303, endPoint x: 417, endPoint y: 284, distance: 176.9
click at [417, 284] on div "LinkedIn Page Created with Sketch. [GEOGRAPHIC_DATA] LinkedIn LinkedIn Personal…" at bounding box center [641, 361] width 694 height 642
click at [611, 297] on input "Updates to Xero Pricing - [DATE]" at bounding box center [716, 299] width 491 height 29
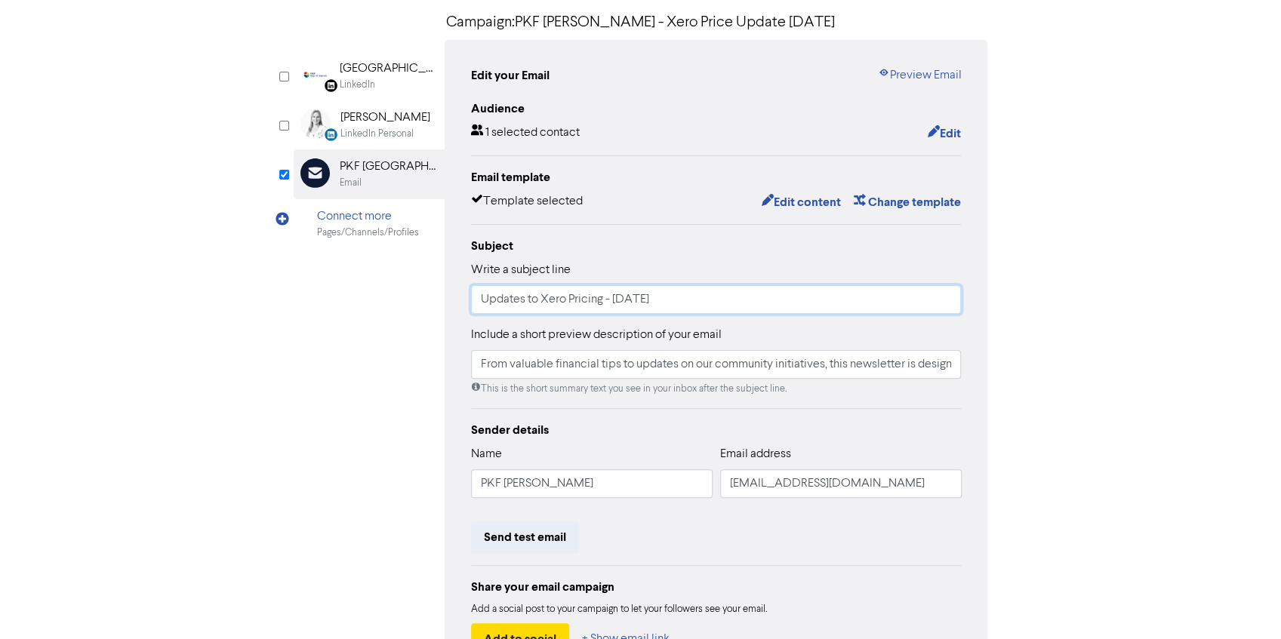
drag, startPoint x: 749, startPoint y: 302, endPoint x: 607, endPoint y: 303, distance: 141.9
click at [607, 303] on input "Updates to Xero Pricing - [DATE]" at bounding box center [716, 299] width 491 height 29
type input "Updates to Xero Pricing - [DATE]"
click at [552, 369] on input "From valuable financial tips to updates on our community initiatives, this news…" at bounding box center [716, 364] width 491 height 29
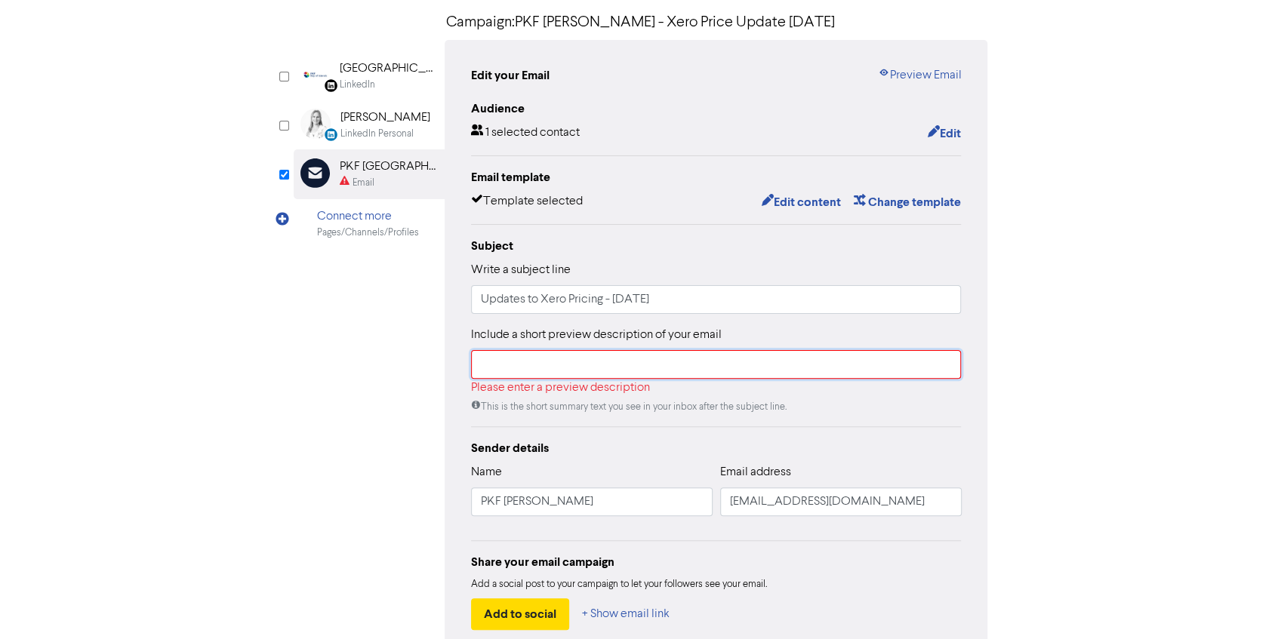
paste input "Xero is updating its pricing and plan structure effective [DATE]."
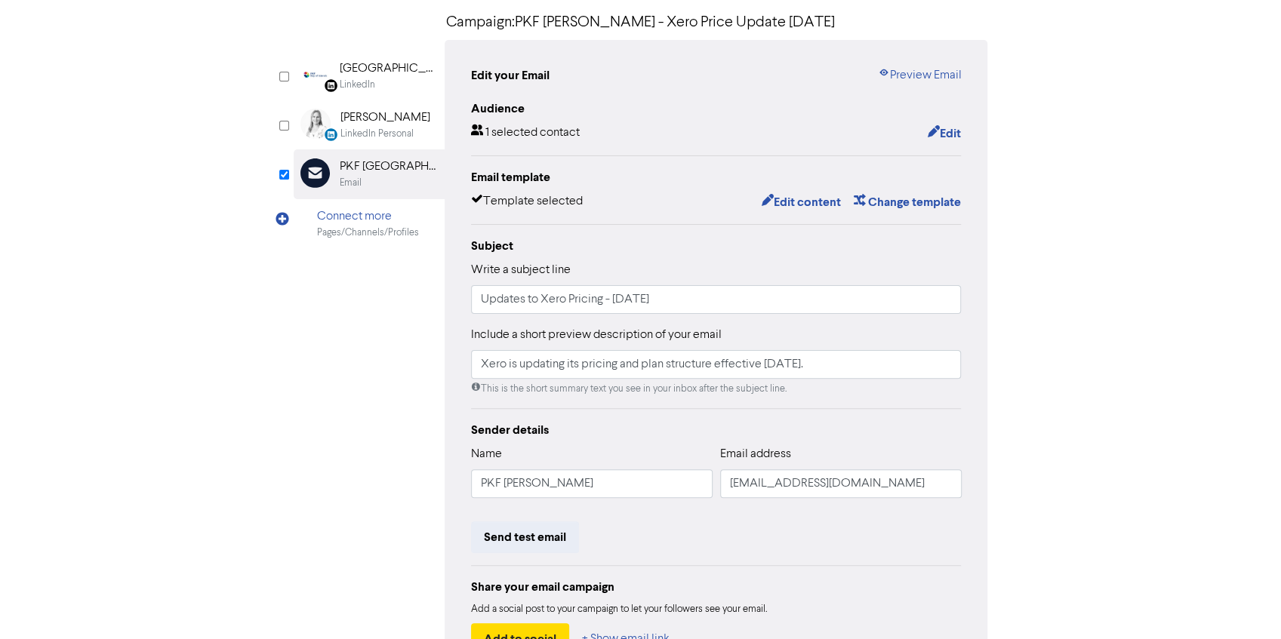
click at [378, 419] on div "LinkedIn Page Created with Sketch. [GEOGRAPHIC_DATA] LinkedIn LinkedIn Personal…" at bounding box center [641, 361] width 694 height 642
click at [709, 365] on input "Xero is updating its pricing and plan structure effective [DATE]." at bounding box center [716, 364] width 491 height 29
type input "Xero is updating its pricing and plan structure, effective [DATE]."
click at [439, 401] on div "LinkedIn Page Created with Sketch. [GEOGRAPHIC_DATA] LinkedIn LinkedIn Personal…" at bounding box center [641, 361] width 694 height 642
click at [480, 299] on input "Updates to Xero Pricing - [DATE]" at bounding box center [716, 299] width 491 height 29
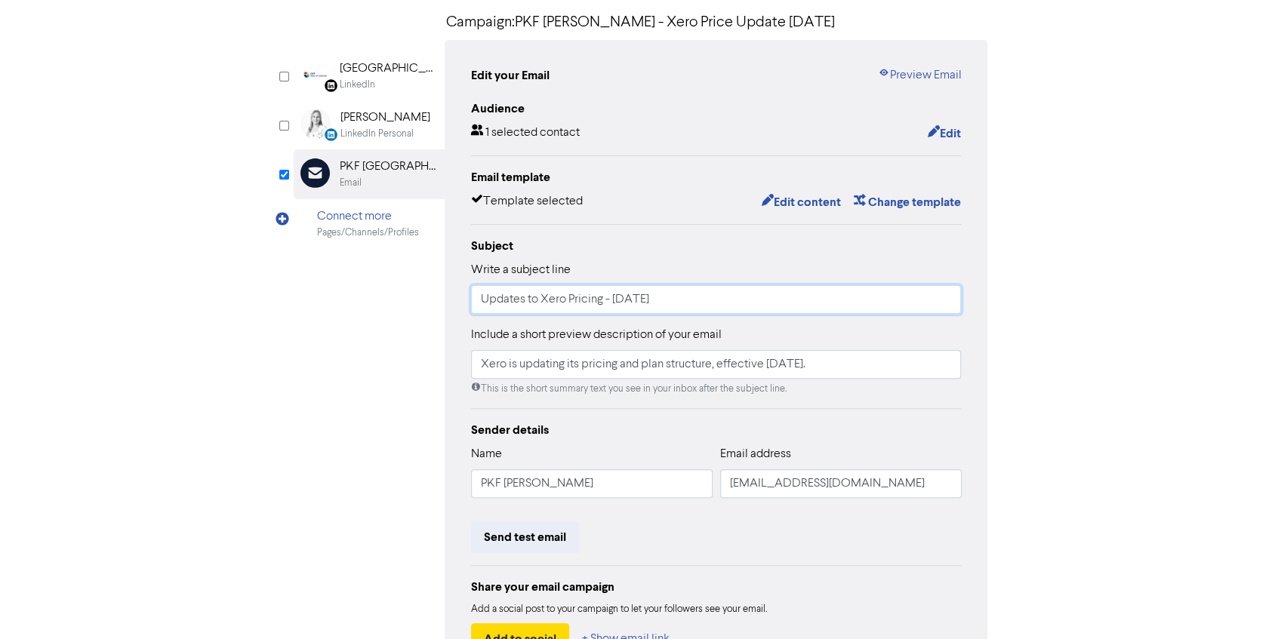
click at [542, 302] on input "Updates to Xero Pricing - [DATE]" at bounding box center [716, 299] width 491 height 29
click at [400, 336] on div "LinkedIn Page Created with Sketch. [GEOGRAPHIC_DATA] LinkedIn LinkedIn Personal…" at bounding box center [641, 361] width 694 height 642
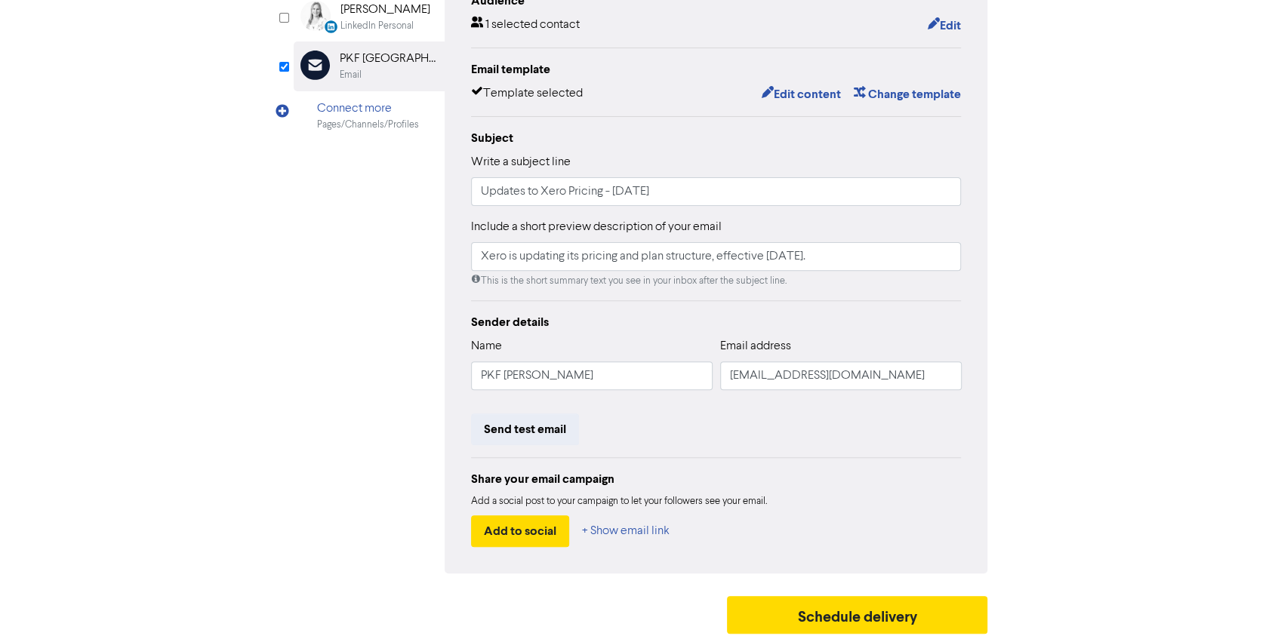
scroll to position [223, 0]
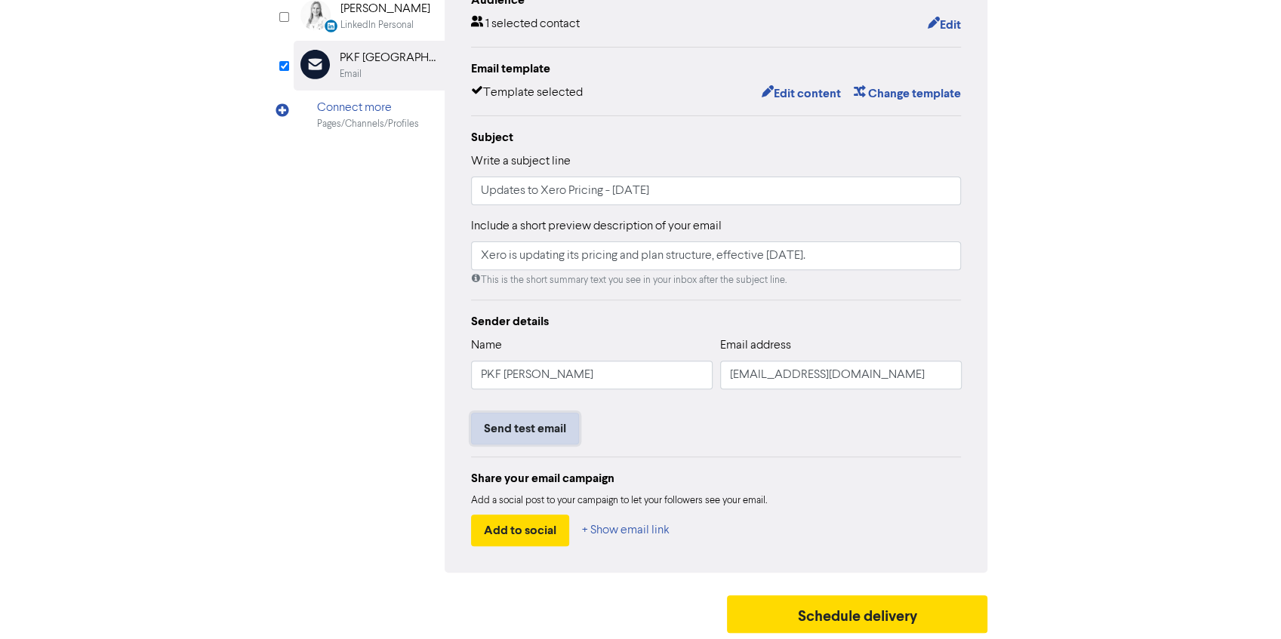
click at [523, 423] on button "Send test email" at bounding box center [525, 429] width 108 height 32
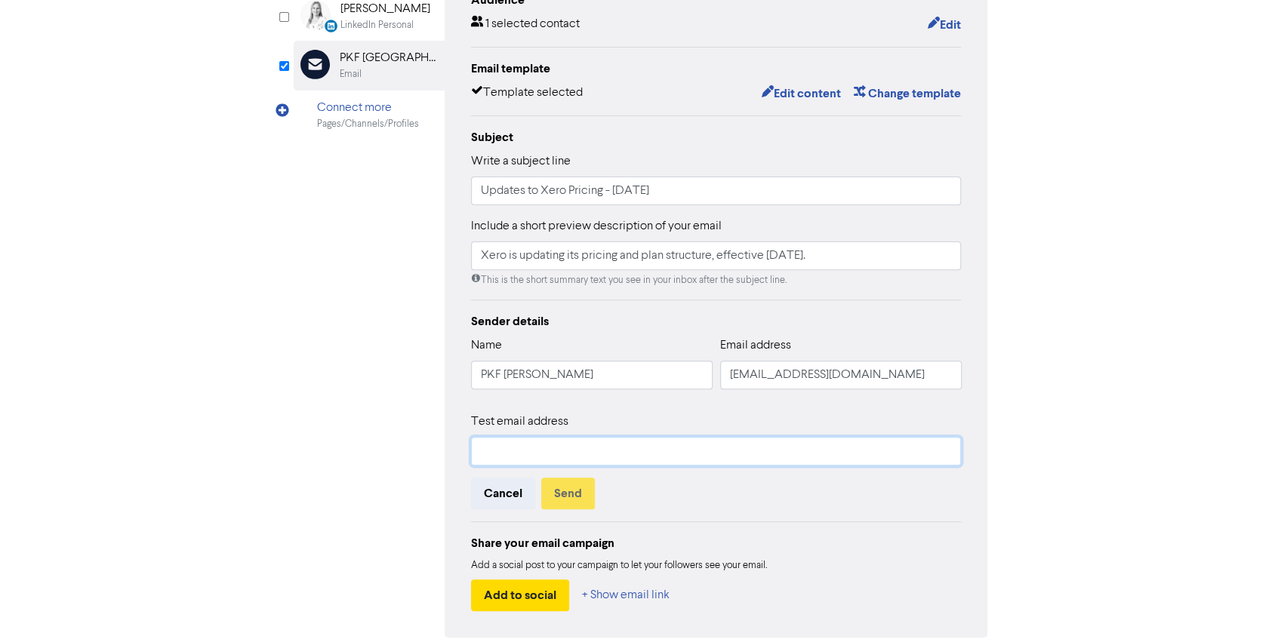
click at [519, 447] on input "text" at bounding box center [716, 451] width 491 height 29
type input "[EMAIL_ADDRESS][DOMAIN_NAME]"
click at [587, 497] on button "Send" at bounding box center [568, 494] width 54 height 32
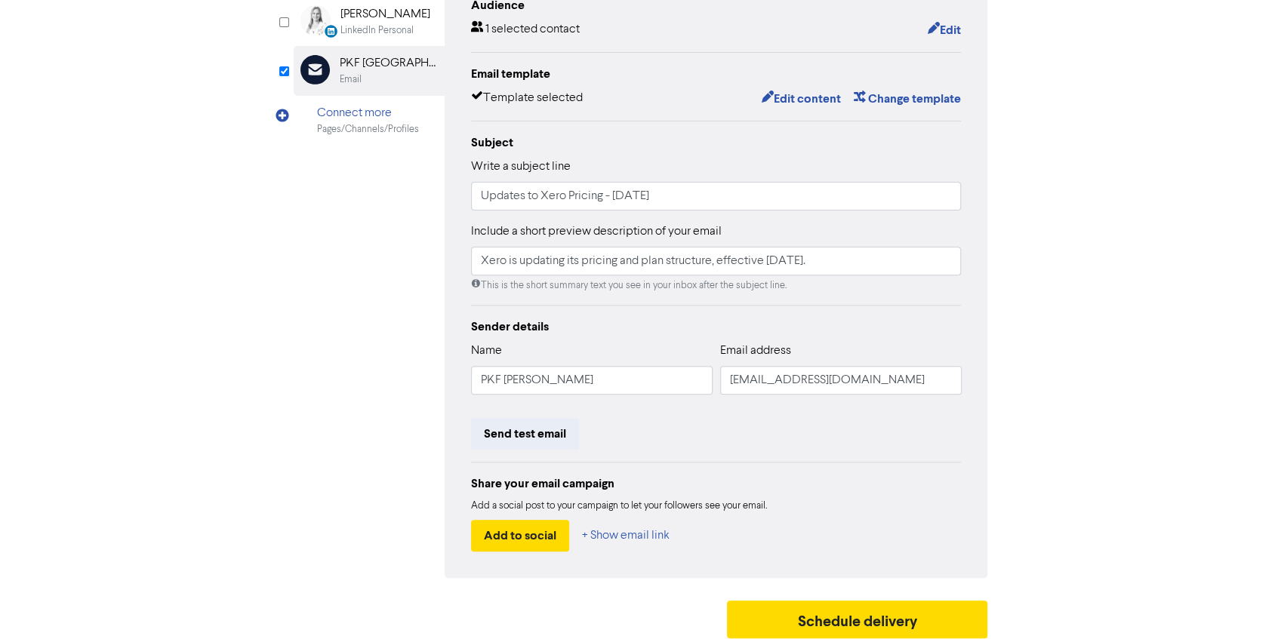
scroll to position [219, 0]
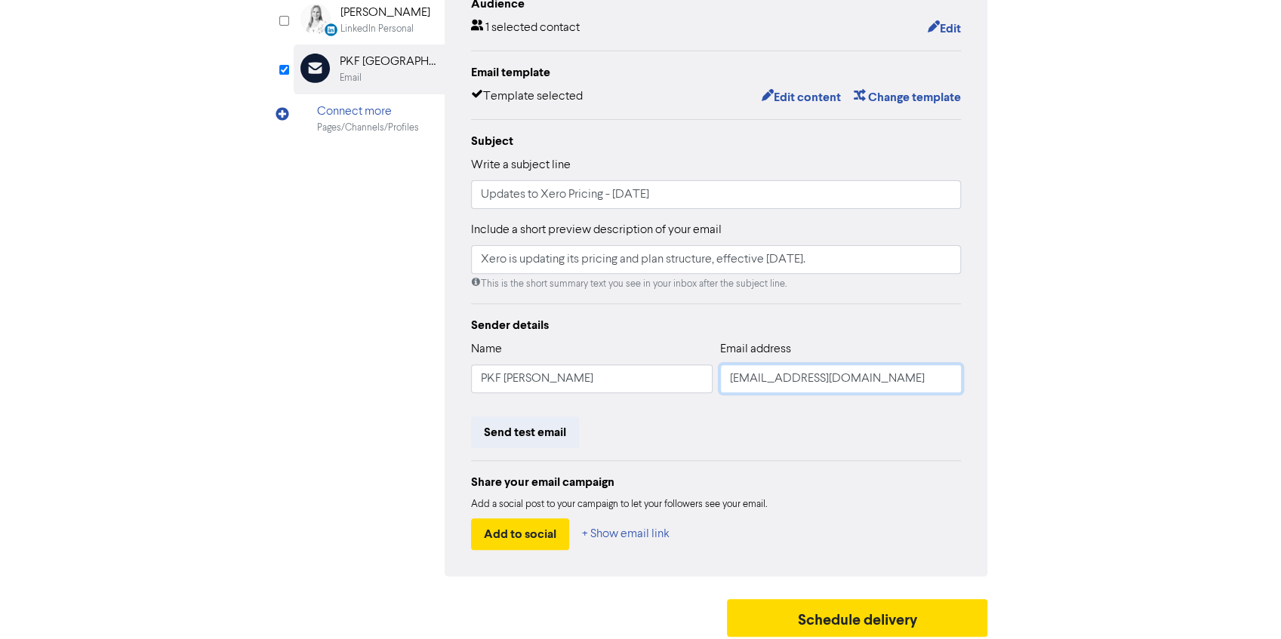
drag, startPoint x: 863, startPoint y: 380, endPoint x: 700, endPoint y: 374, distance: 163.2
click at [700, 374] on div "Name [PERSON_NAME] Email address [EMAIL_ADDRESS][DOMAIN_NAME]" at bounding box center [716, 372] width 491 height 65
paste input "office@pkfh"
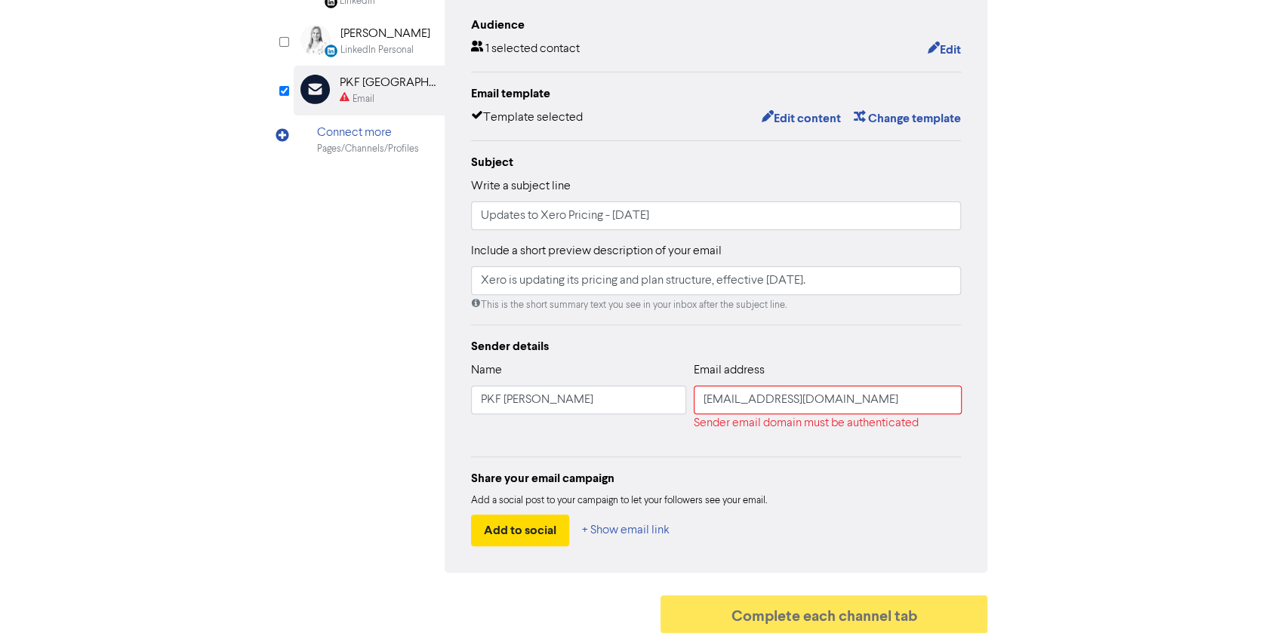
click at [998, 442] on div "Review & edit content Campaign: PKF [PERSON_NAME] - Xero Price Update [DATE] Li…" at bounding box center [640, 258] width 717 height 766
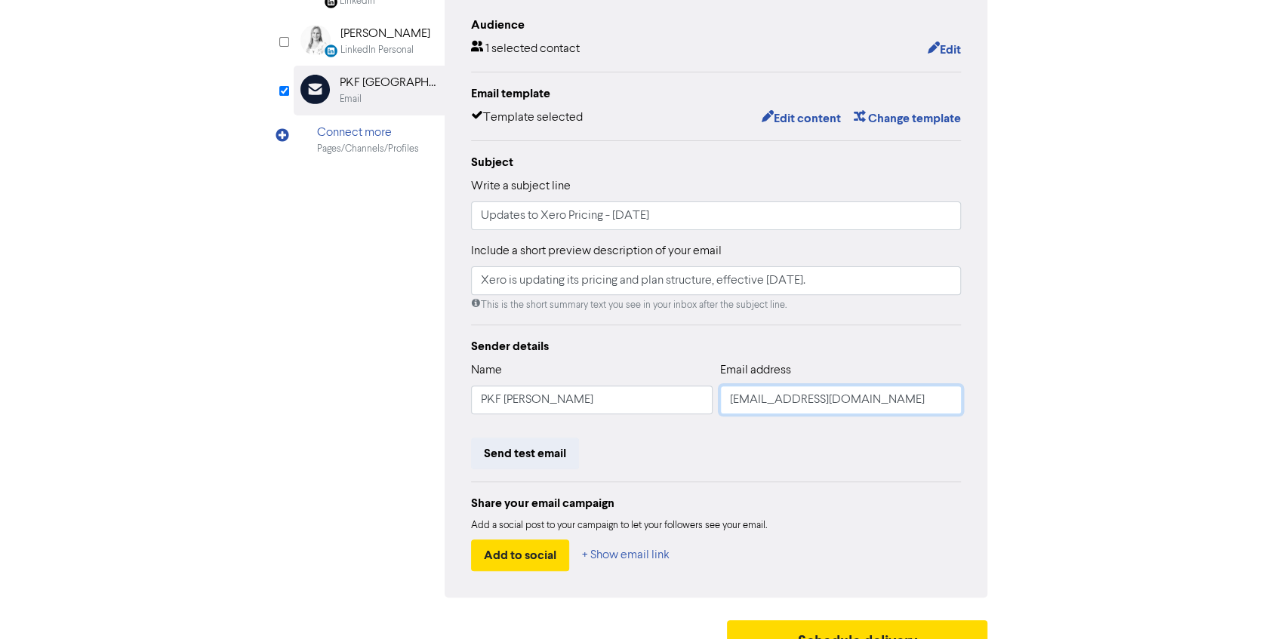
type input "[EMAIL_ADDRESS][DOMAIN_NAME]"
click at [335, 423] on div "LinkedIn Page Created with Sketch. [GEOGRAPHIC_DATA] LinkedIn LinkedIn Personal…" at bounding box center [641, 277] width 694 height 642
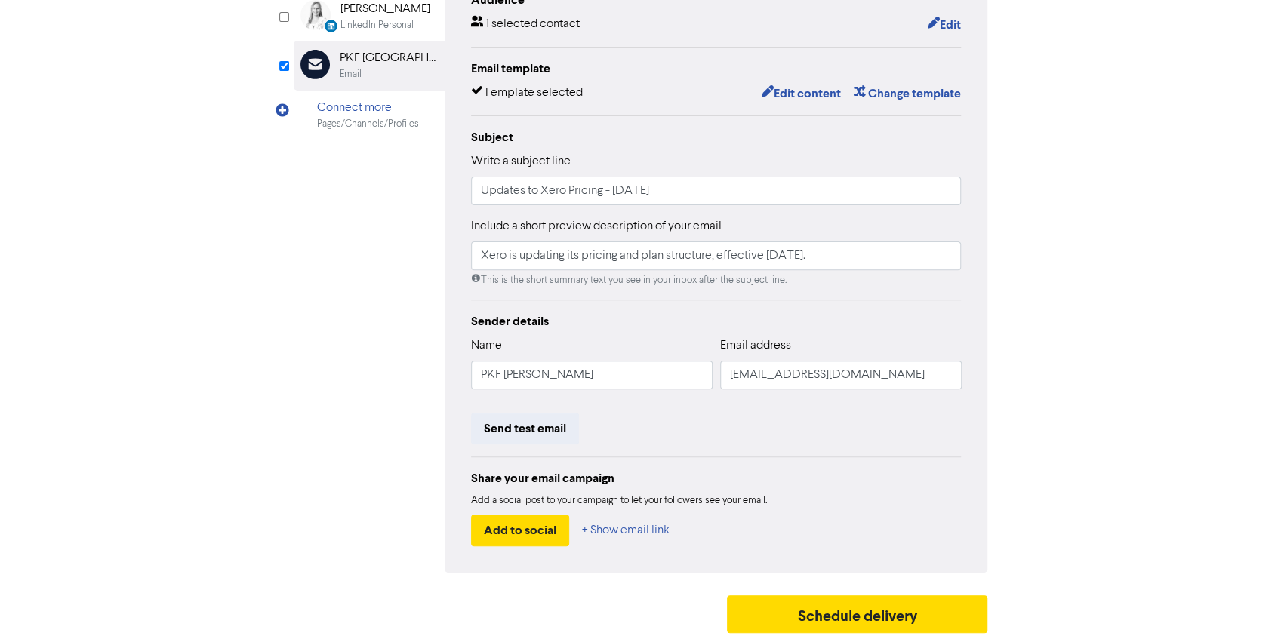
scroll to position [0, 0]
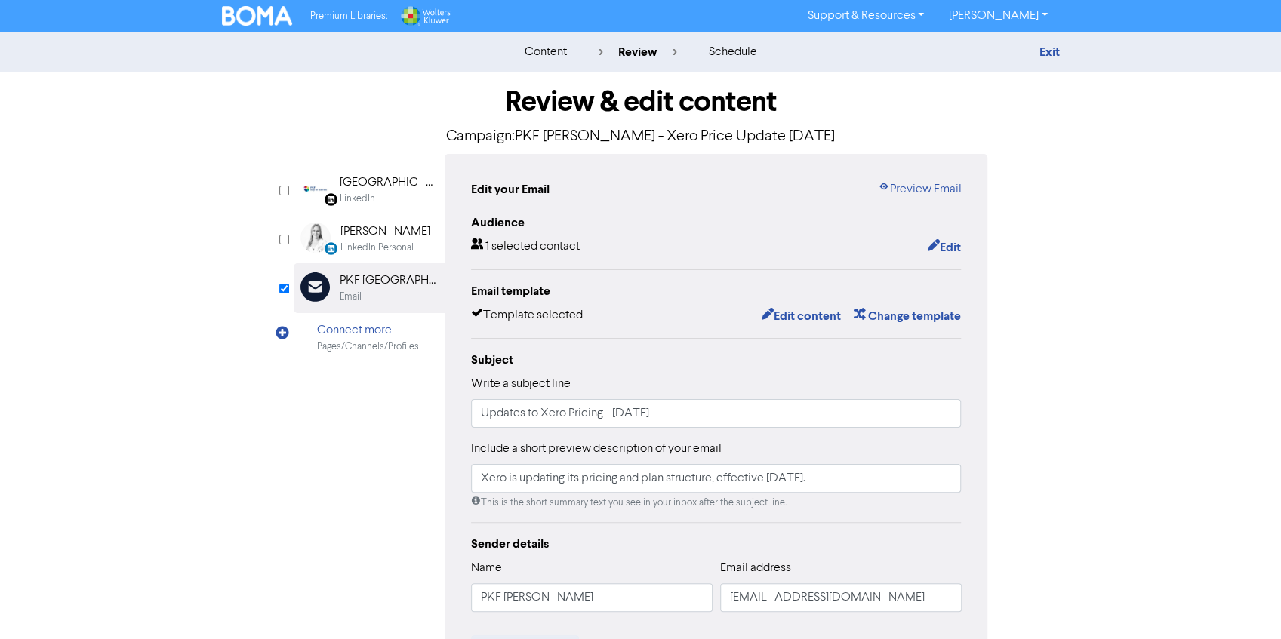
click at [1125, 417] on div "content review schedule Exit Review & edit content Campaign: PKF [PERSON_NAME] …" at bounding box center [640, 448] width 1281 height 832
click at [195, 517] on div "content review schedule Exit Review & edit content Campaign: PKF [PERSON_NAME] …" at bounding box center [640, 448] width 1281 height 832
click at [1188, 371] on div "content review schedule Exit Review & edit content Campaign: PKF [PERSON_NAME] …" at bounding box center [640, 448] width 1281 height 832
